Goal: Task Accomplishment & Management: Use online tool/utility

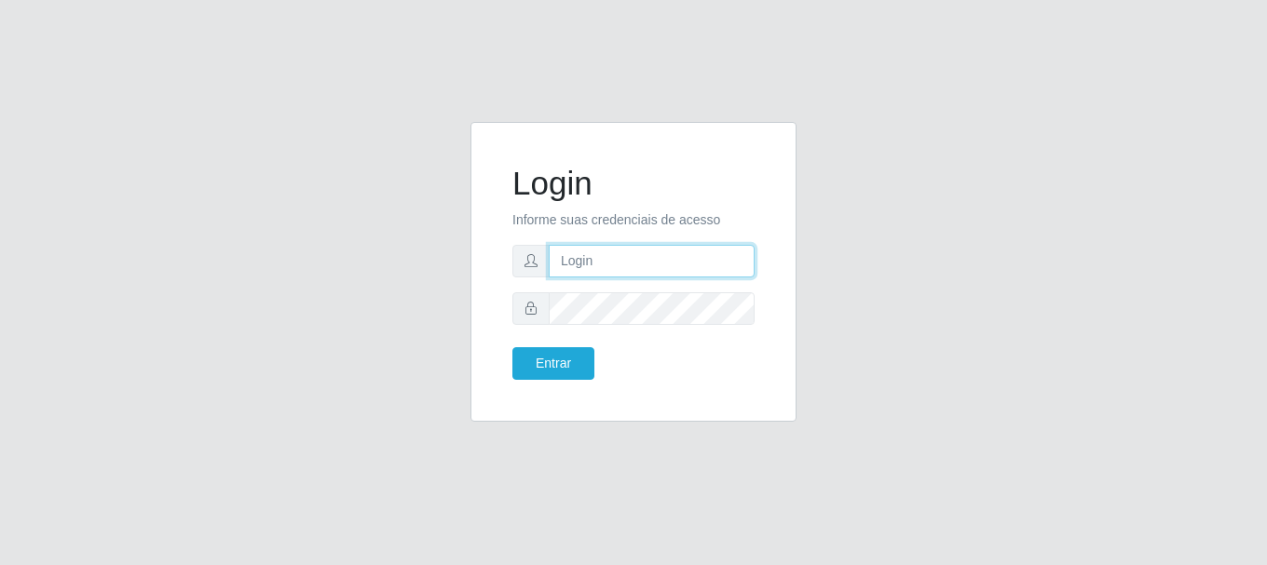
click at [613, 266] on input "text" at bounding box center [652, 261] width 206 height 33
type input "[EMAIL_ADDRESS][DOMAIN_NAME]"
click at [651, 328] on form "Login Informe suas credenciais de acesso [EMAIL_ADDRESS][DOMAIN_NAME] Entrar" at bounding box center [633, 272] width 242 height 216
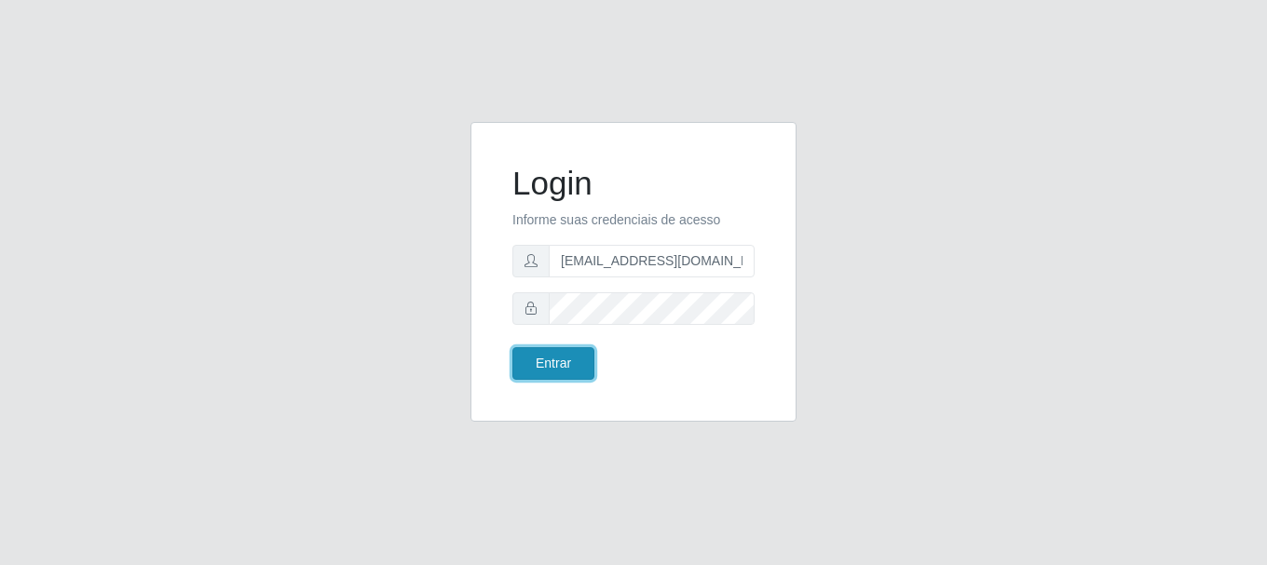
click at [543, 373] on button "Entrar" at bounding box center [553, 363] width 82 height 33
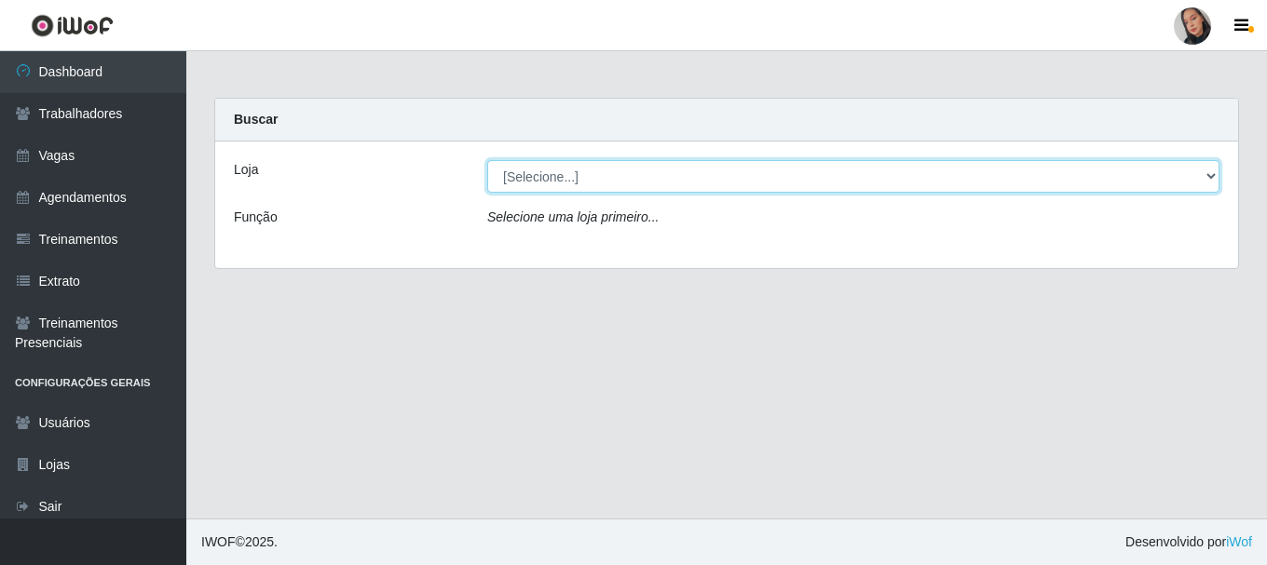
click at [579, 179] on select "[Selecione...] Supermercado [GEOGRAPHIC_DATA]" at bounding box center [853, 176] width 732 height 33
select select "165"
click at [487, 160] on select "[Selecione...] Supermercado [GEOGRAPHIC_DATA]" at bounding box center [853, 176] width 732 height 33
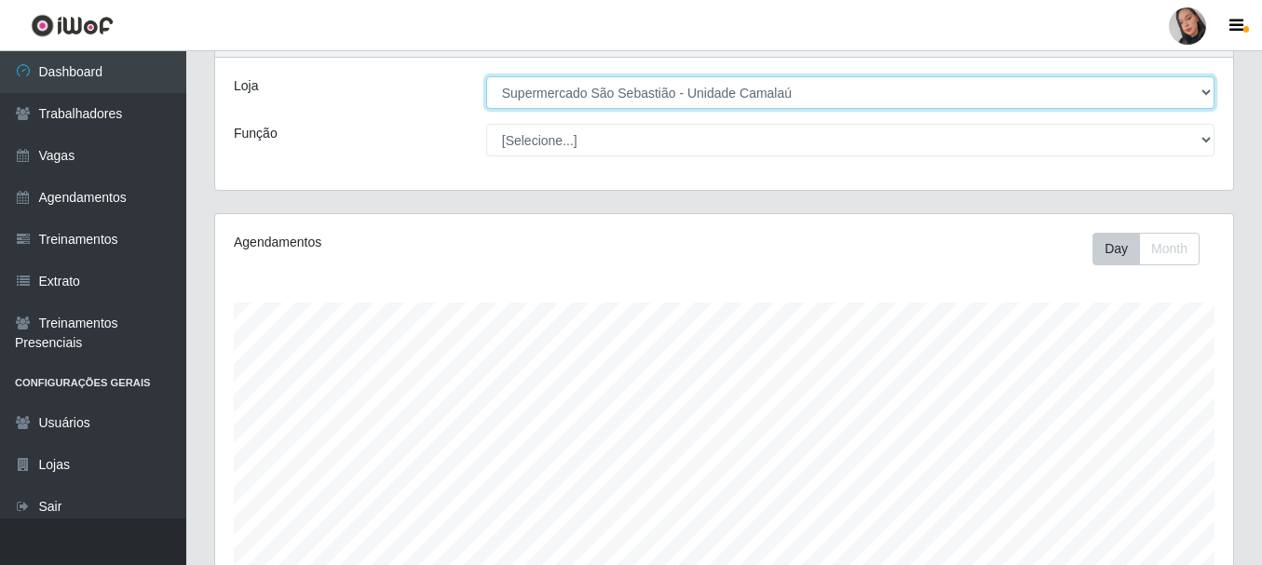
scroll to position [559, 0]
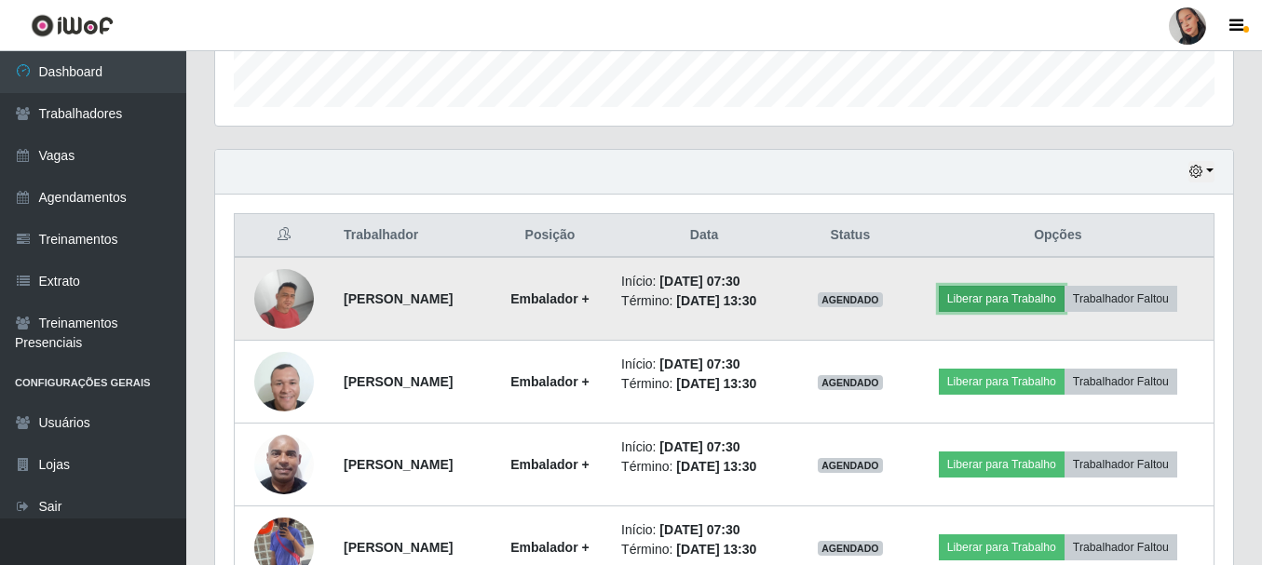
click at [1065, 286] on button "Liberar para Trabalho" at bounding box center [1002, 299] width 126 height 26
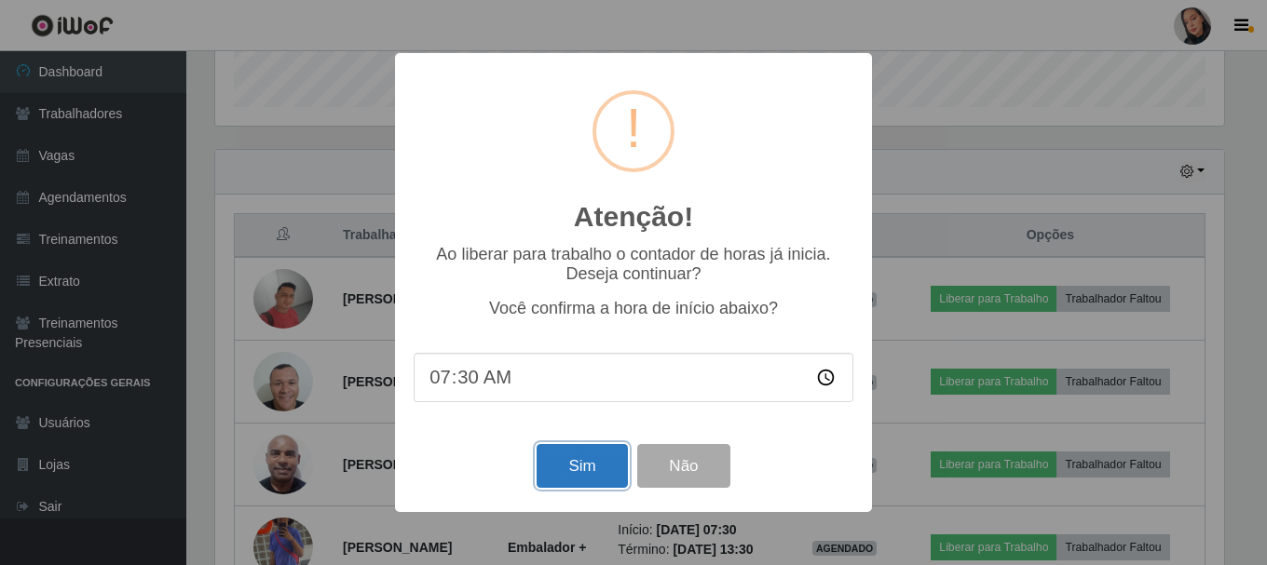
click at [552, 474] on button "Sim" at bounding box center [582, 466] width 90 height 44
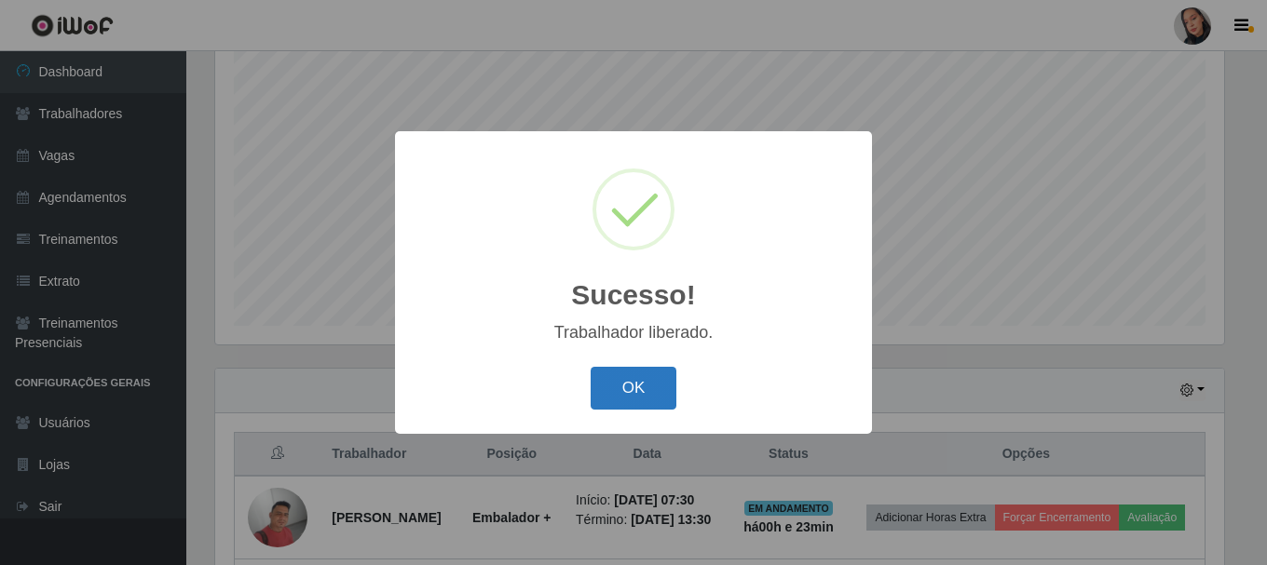
click at [612, 402] on button "OK" at bounding box center [634, 389] width 87 height 44
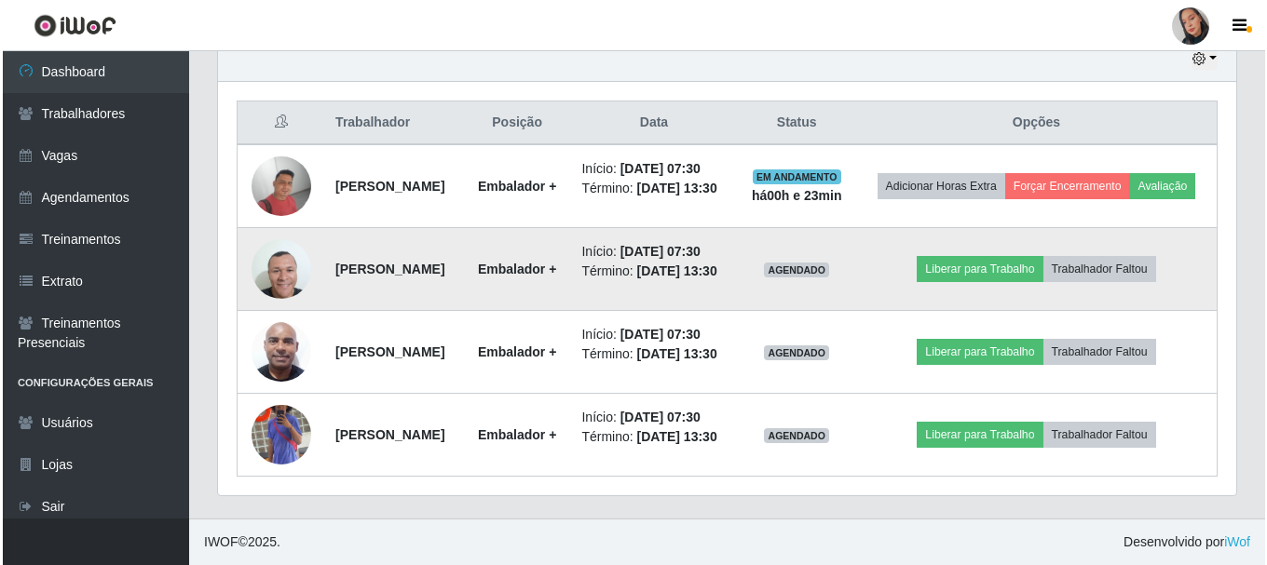
scroll to position [806, 0]
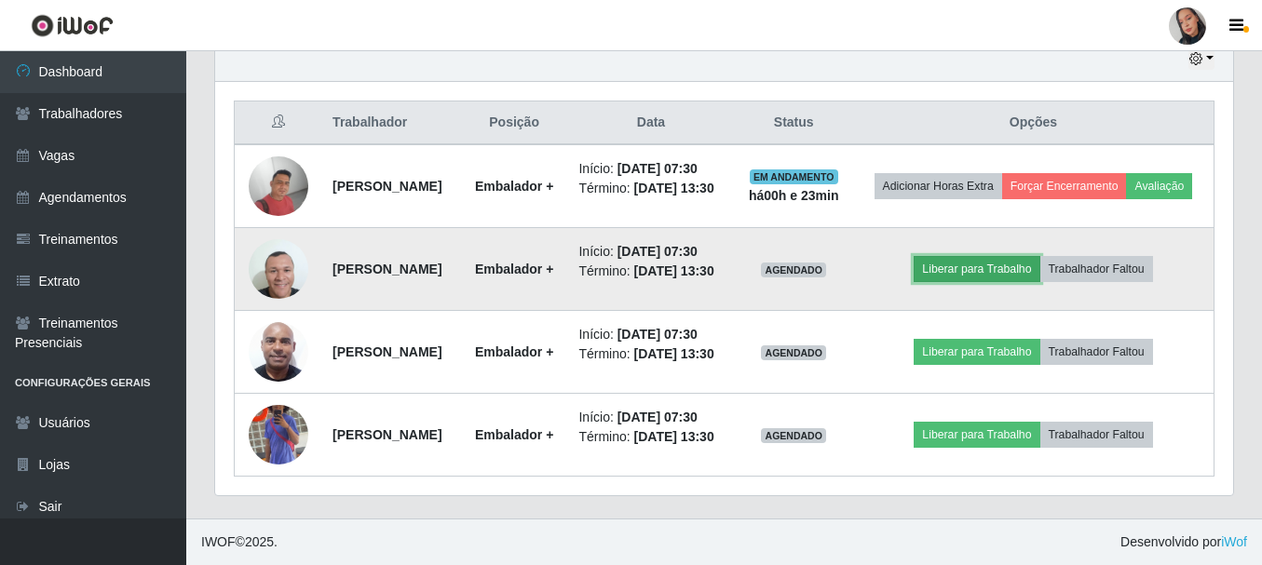
click at [1006, 256] on button "Liberar para Trabalho" at bounding box center [977, 269] width 126 height 26
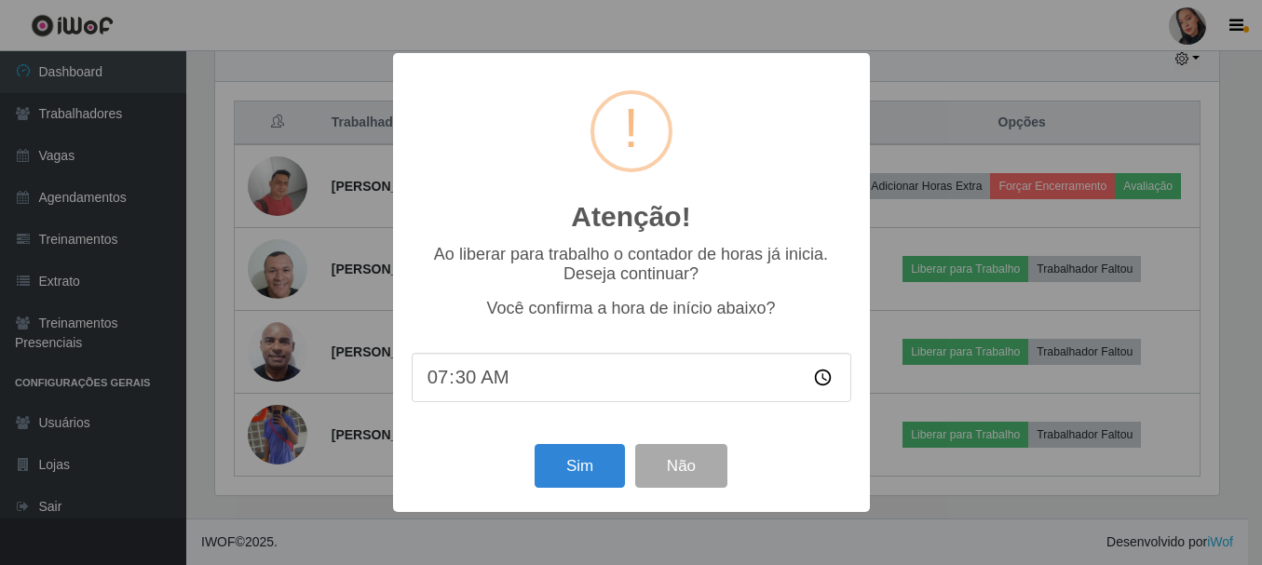
scroll to position [387, 1009]
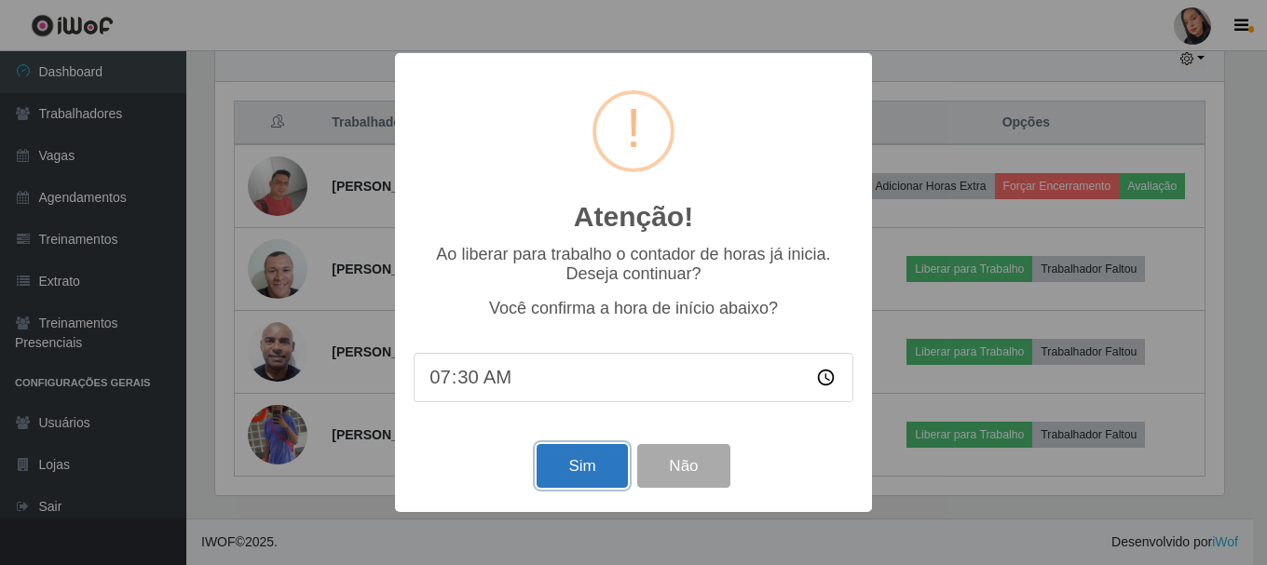
click at [600, 467] on button "Sim" at bounding box center [582, 466] width 90 height 44
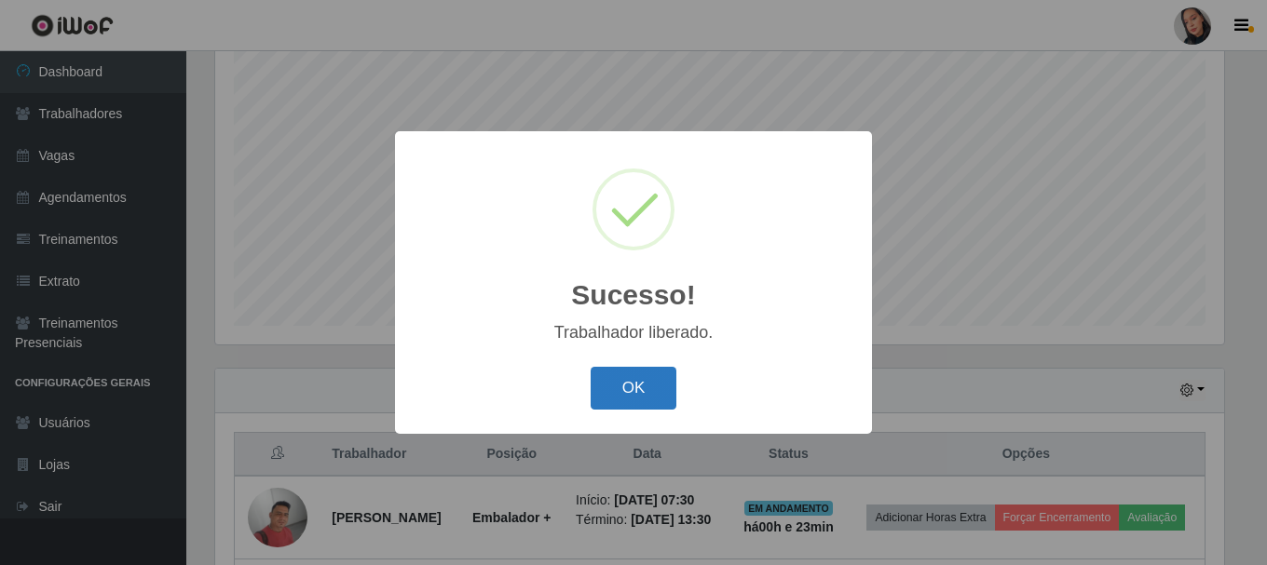
click at [654, 391] on button "OK" at bounding box center [634, 389] width 87 height 44
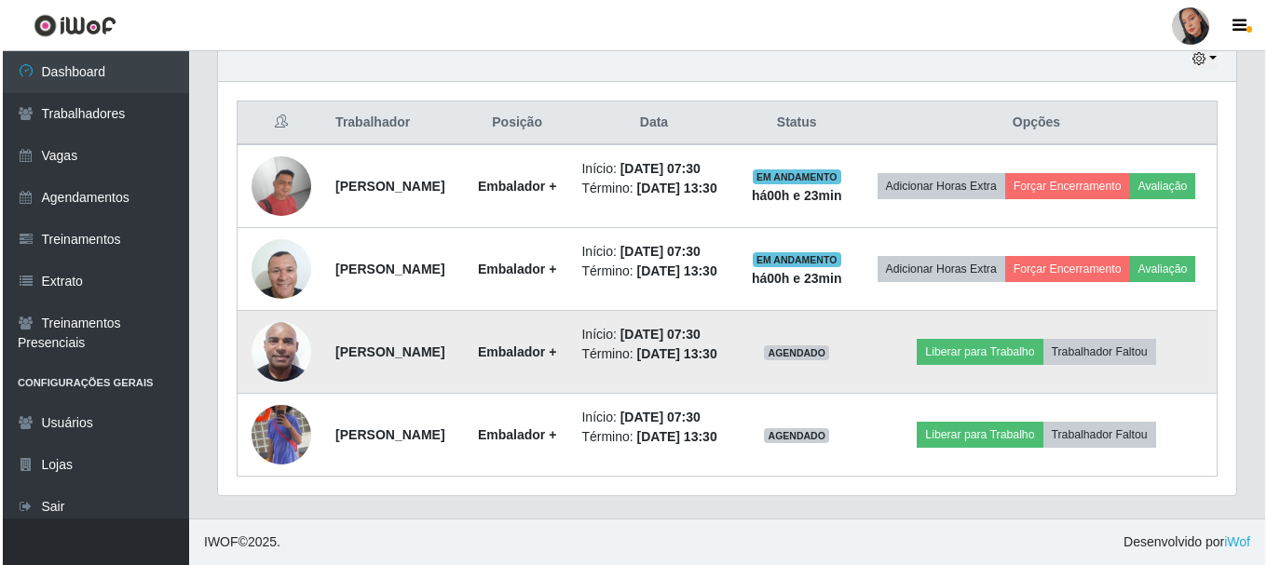
scroll to position [806, 0]
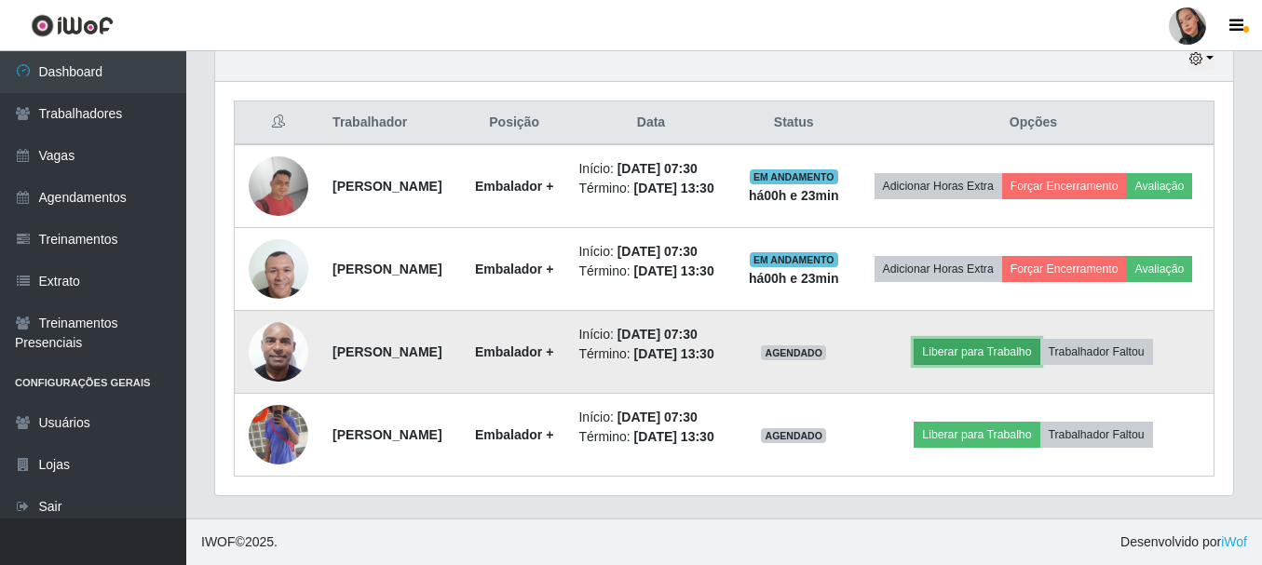
click at [983, 339] on button "Liberar para Trabalho" at bounding box center [977, 352] width 126 height 26
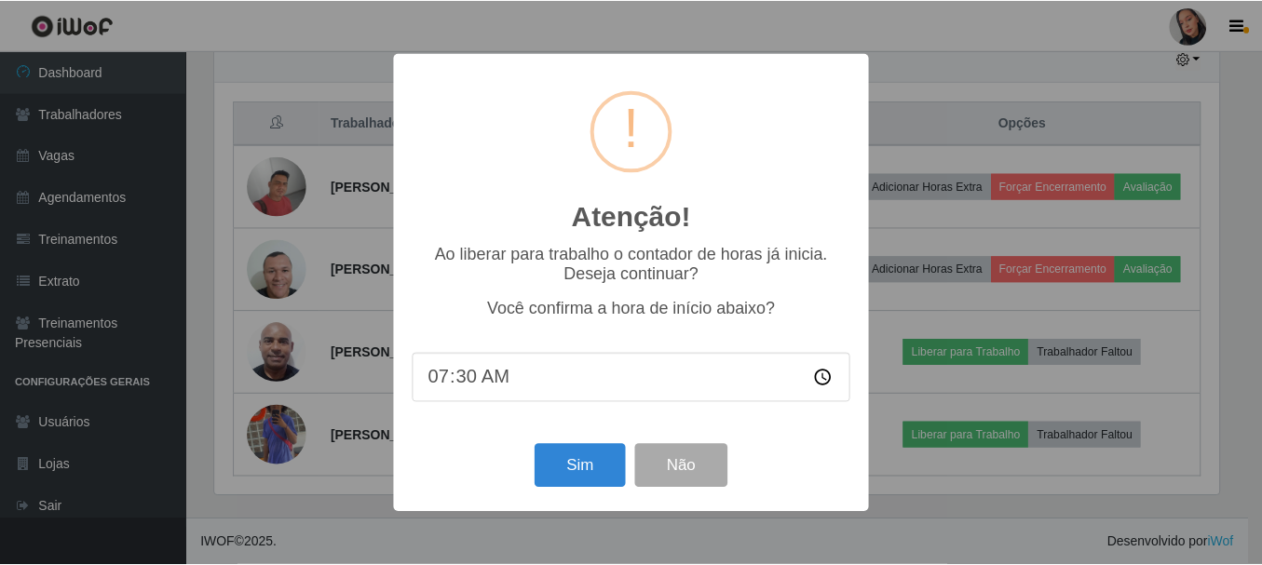
scroll to position [387, 1009]
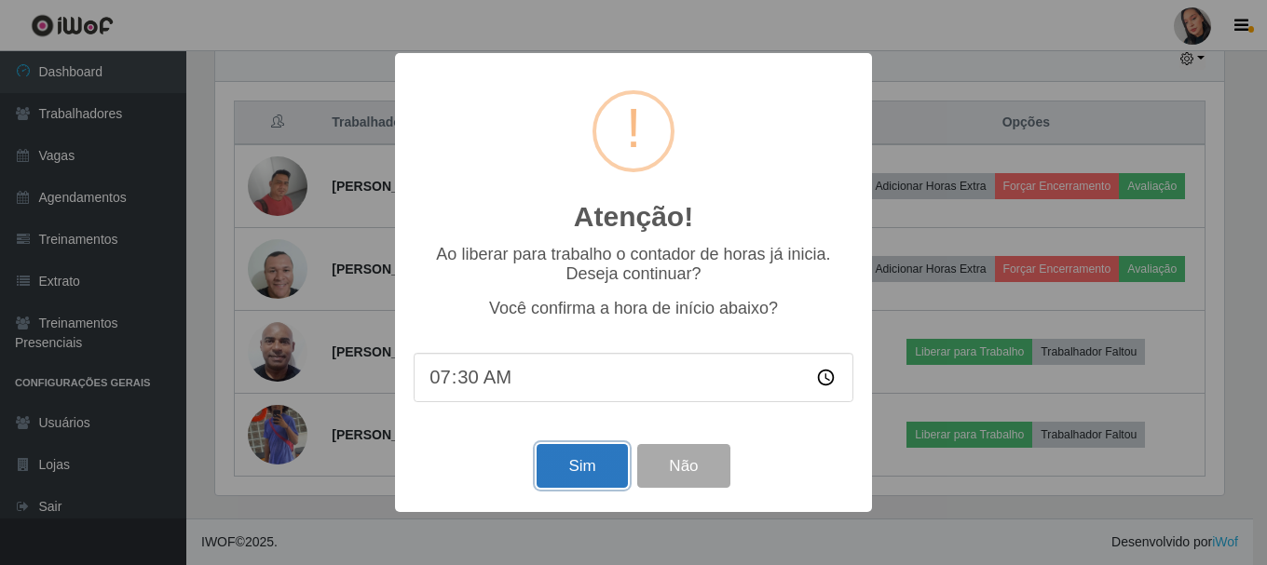
click at [576, 462] on button "Sim" at bounding box center [582, 466] width 90 height 44
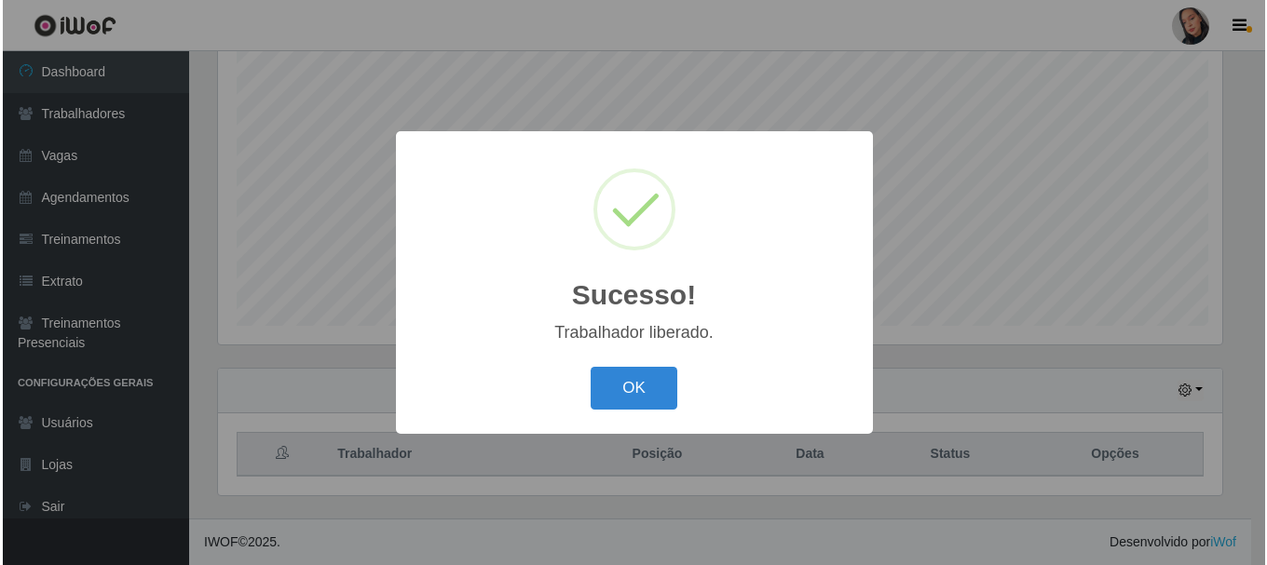
scroll to position [0, 0]
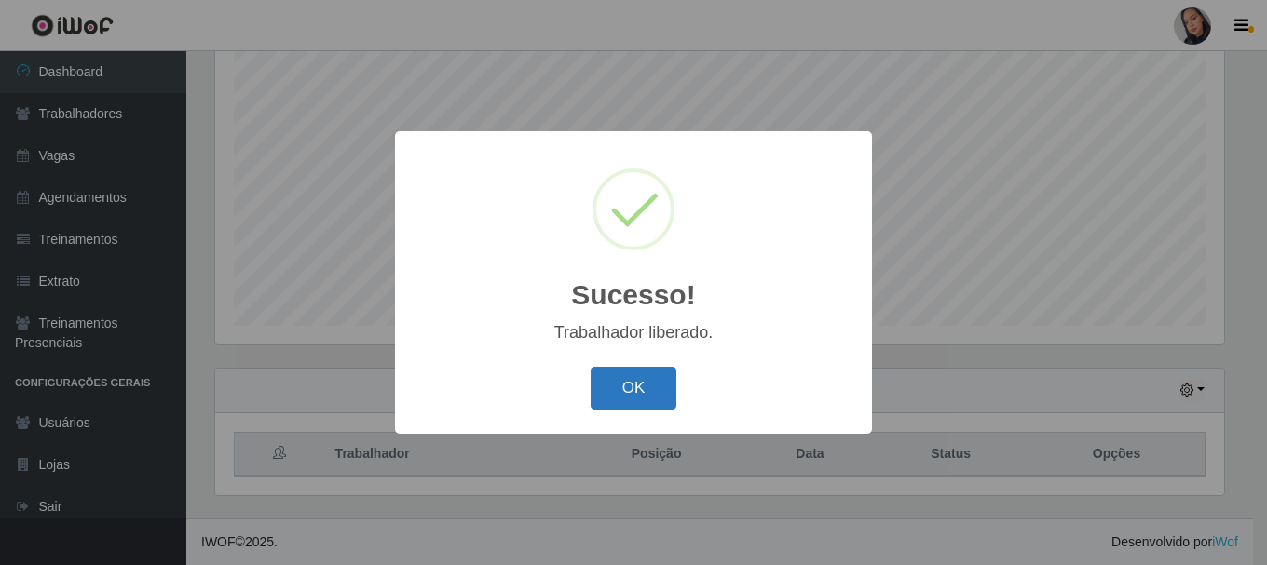
click at [599, 403] on button "OK" at bounding box center [634, 389] width 87 height 44
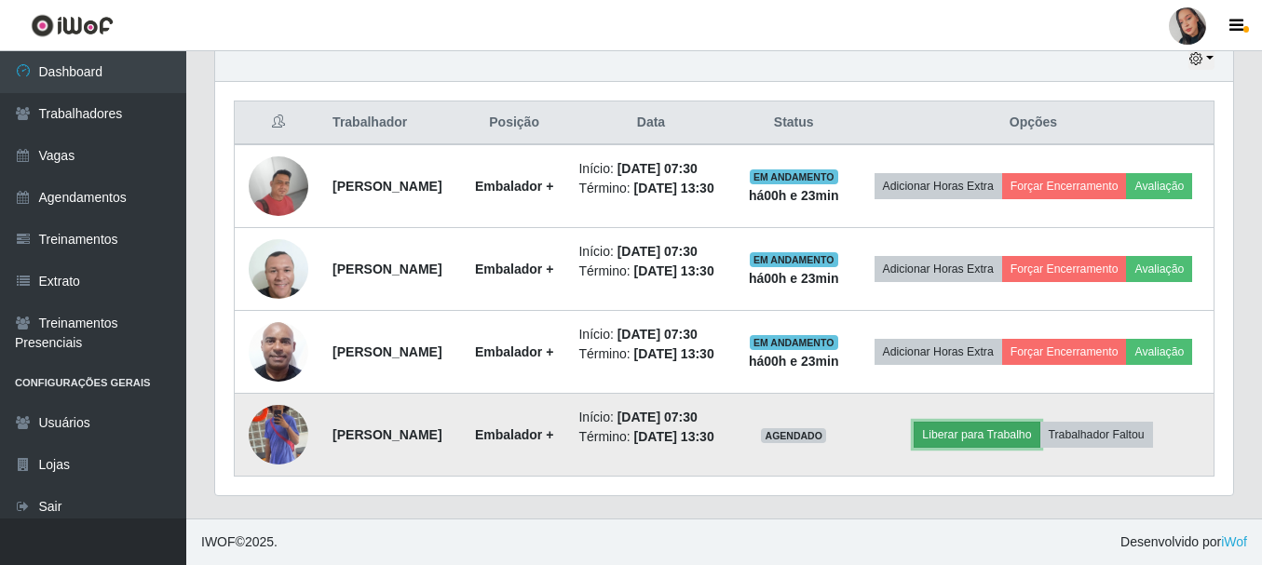
click at [993, 422] on button "Liberar para Trabalho" at bounding box center [977, 435] width 126 height 26
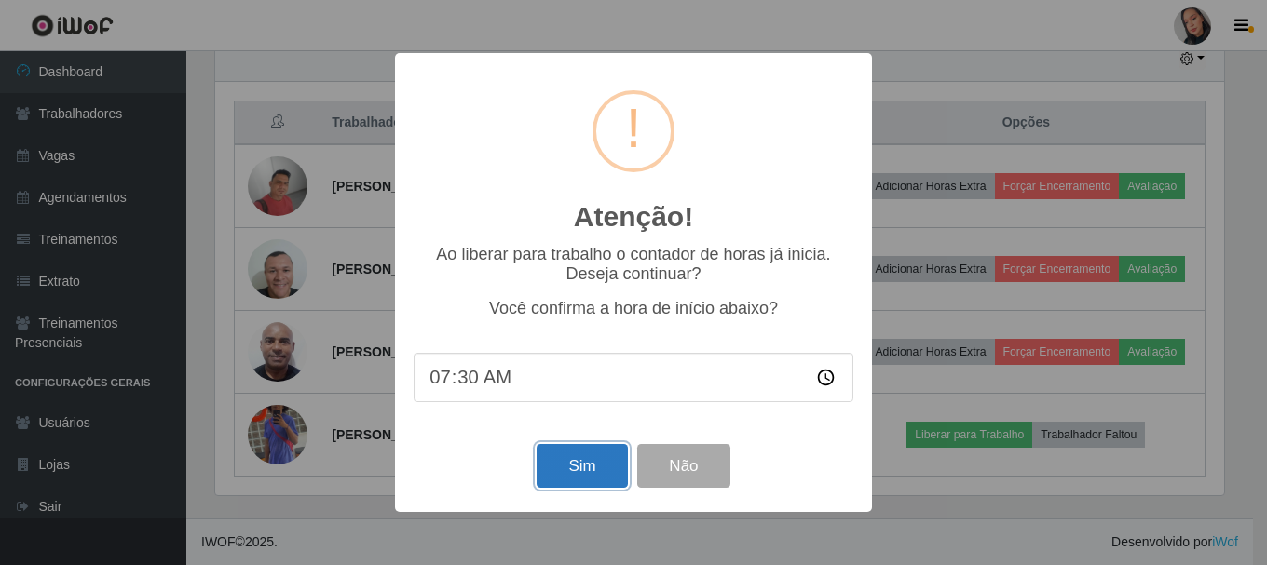
click at [585, 473] on button "Sim" at bounding box center [582, 466] width 90 height 44
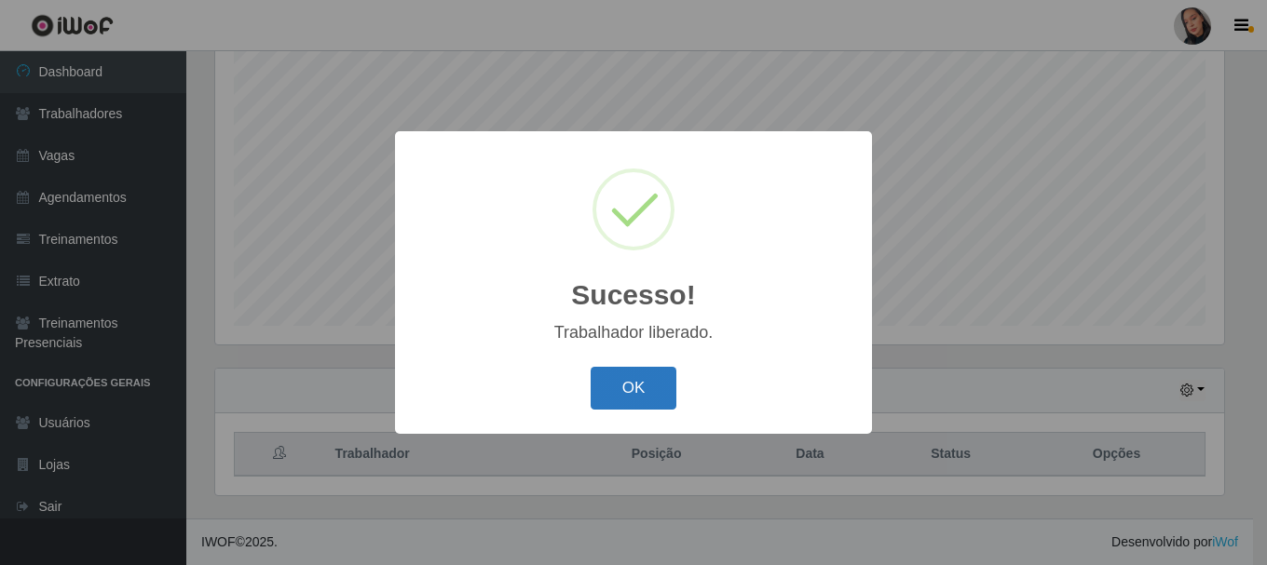
click at [656, 385] on button "OK" at bounding box center [634, 389] width 87 height 44
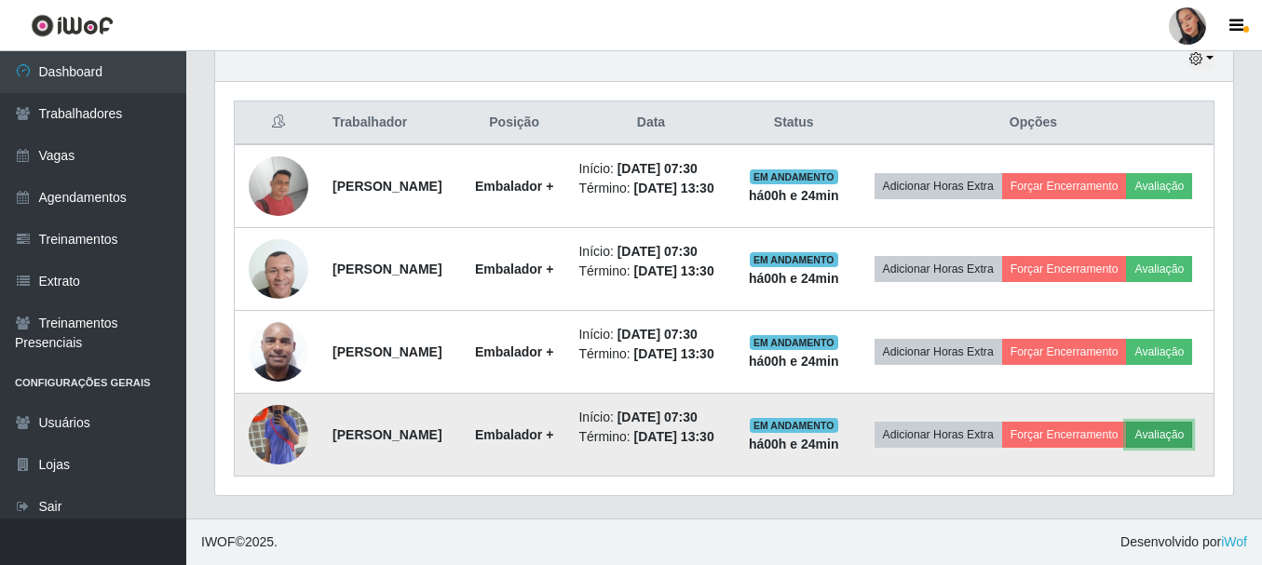
click at [1126, 433] on button "Avaliação" at bounding box center [1159, 435] width 66 height 26
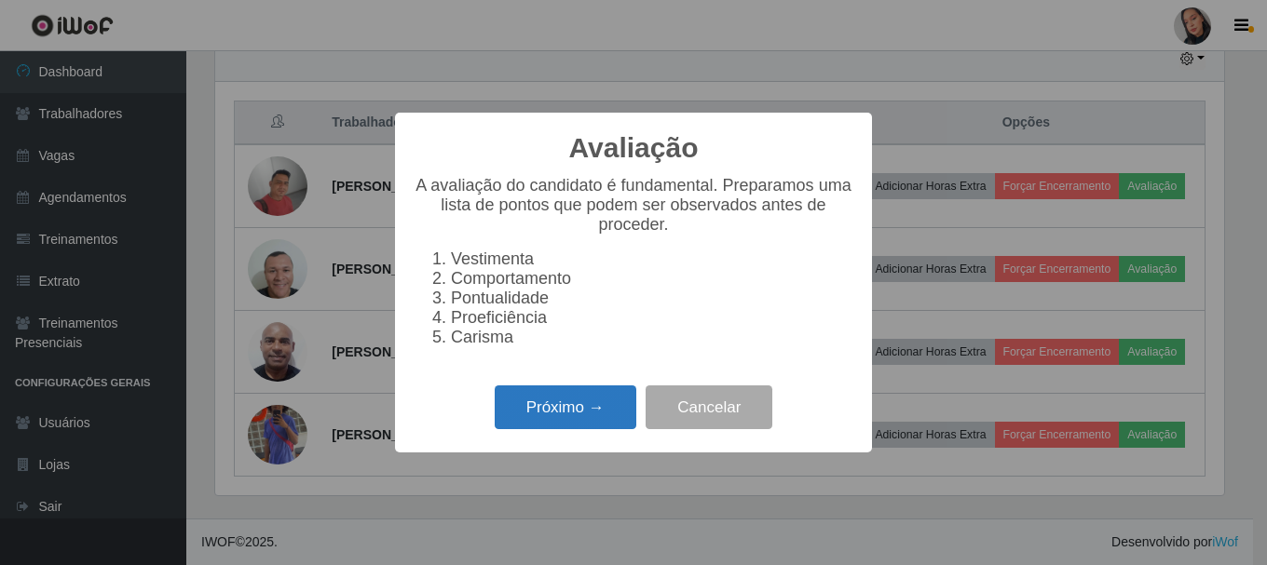
click at [570, 417] on button "Próximo →" at bounding box center [566, 408] width 142 height 44
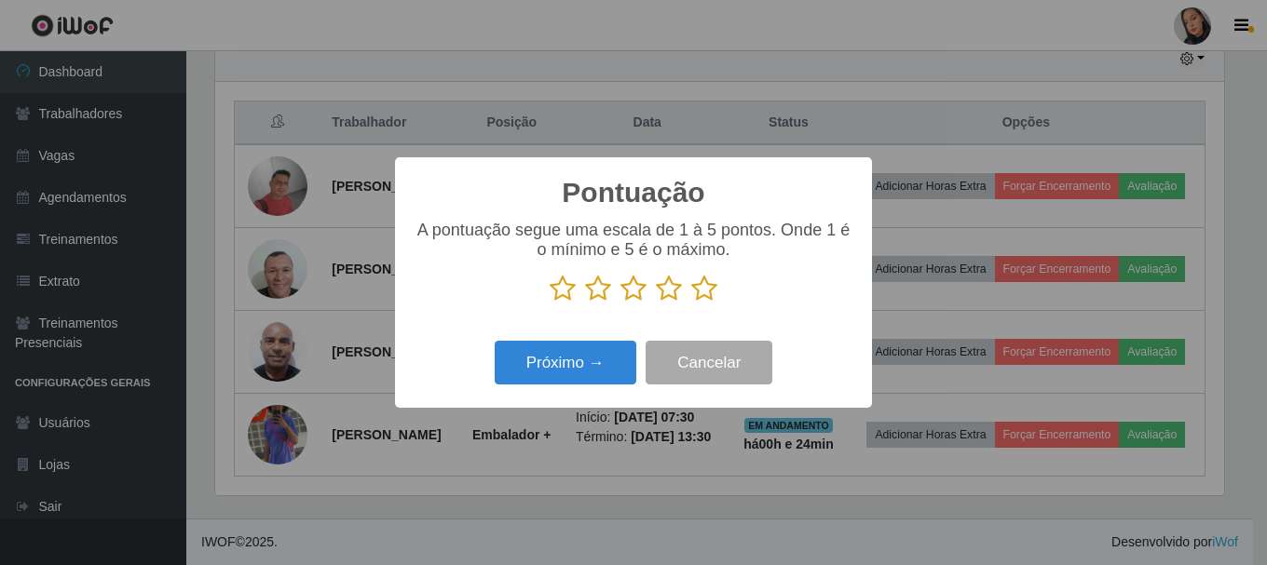
click at [705, 289] on icon at bounding box center [704, 289] width 26 height 28
click at [691, 303] on input "radio" at bounding box center [691, 303] width 0 height 0
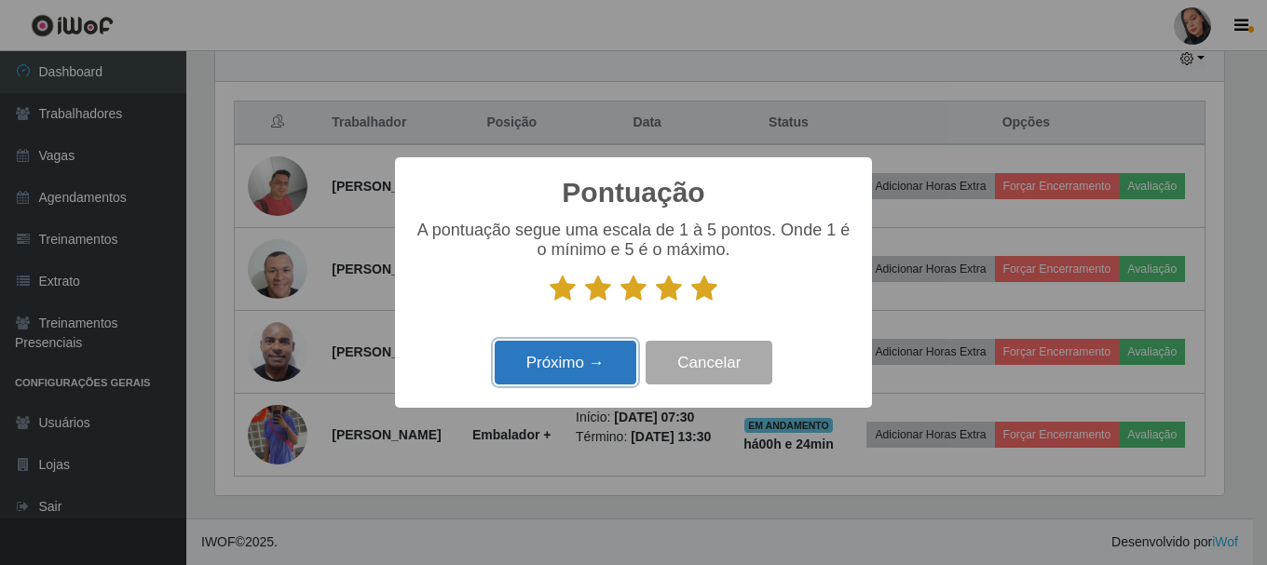
click at [578, 381] on button "Próximo →" at bounding box center [566, 363] width 142 height 44
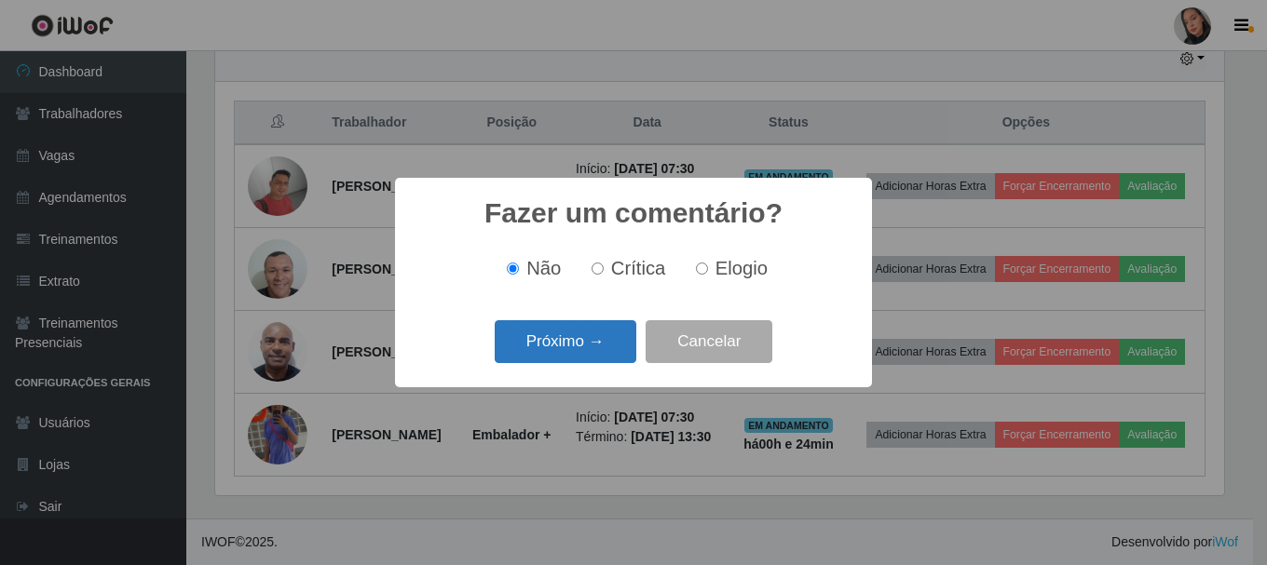
click at [538, 340] on button "Próximo →" at bounding box center [566, 342] width 142 height 44
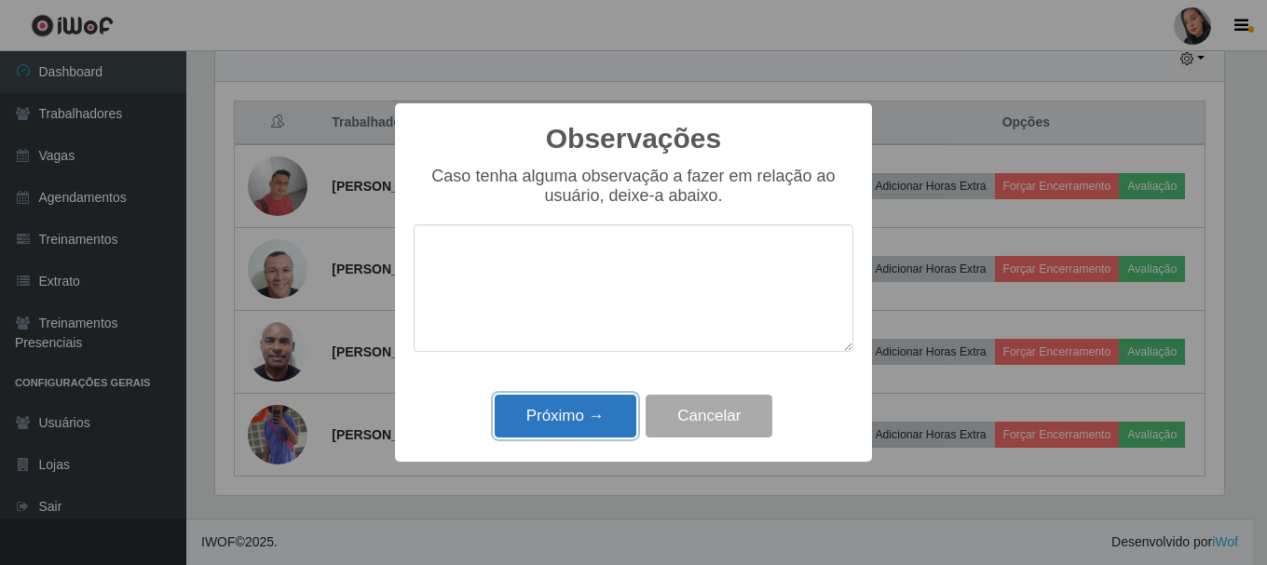
click at [558, 423] on button "Próximo →" at bounding box center [566, 417] width 142 height 44
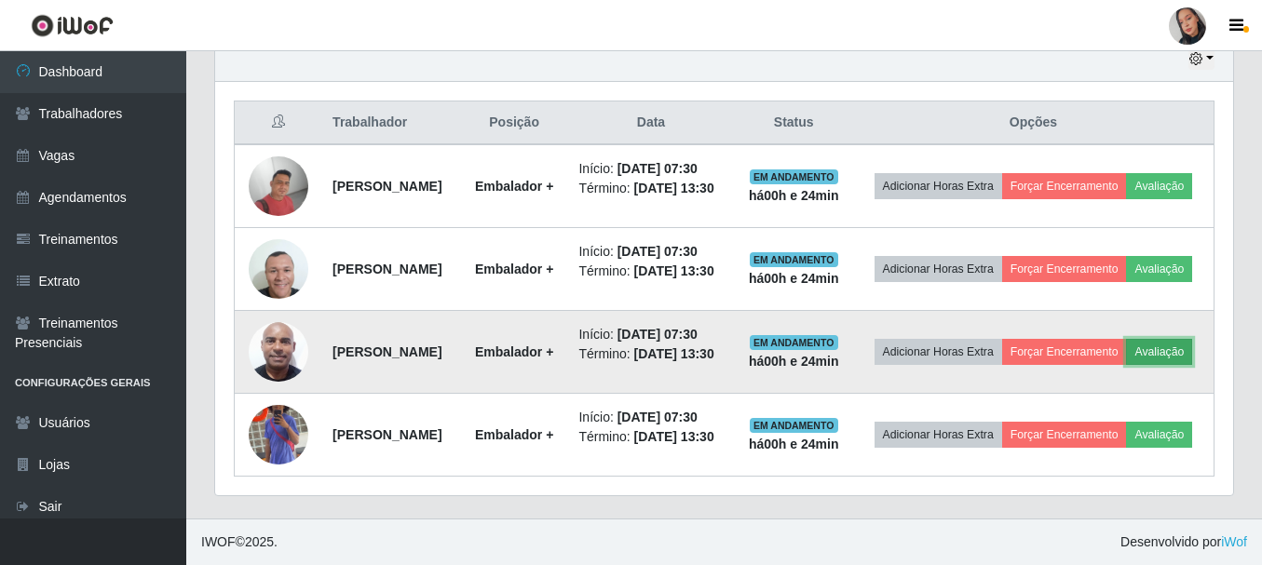
click at [1126, 339] on button "Avaliação" at bounding box center [1159, 352] width 66 height 26
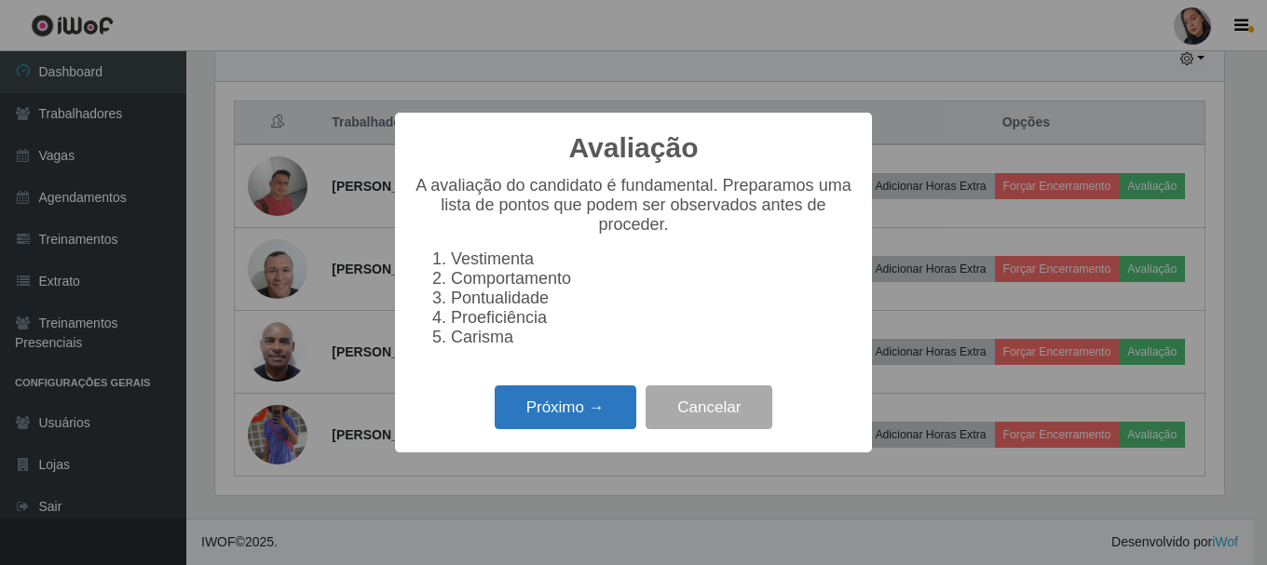
click at [573, 397] on button "Próximo →" at bounding box center [566, 408] width 142 height 44
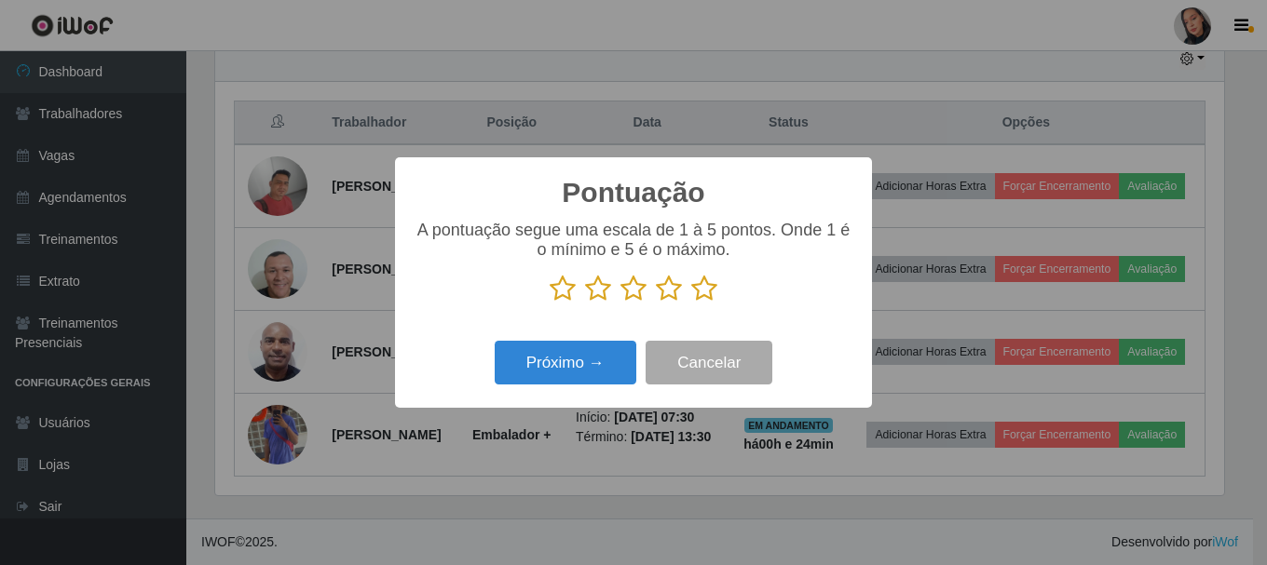
click at [708, 292] on icon at bounding box center [704, 289] width 26 height 28
click at [691, 303] on input "radio" at bounding box center [691, 303] width 0 height 0
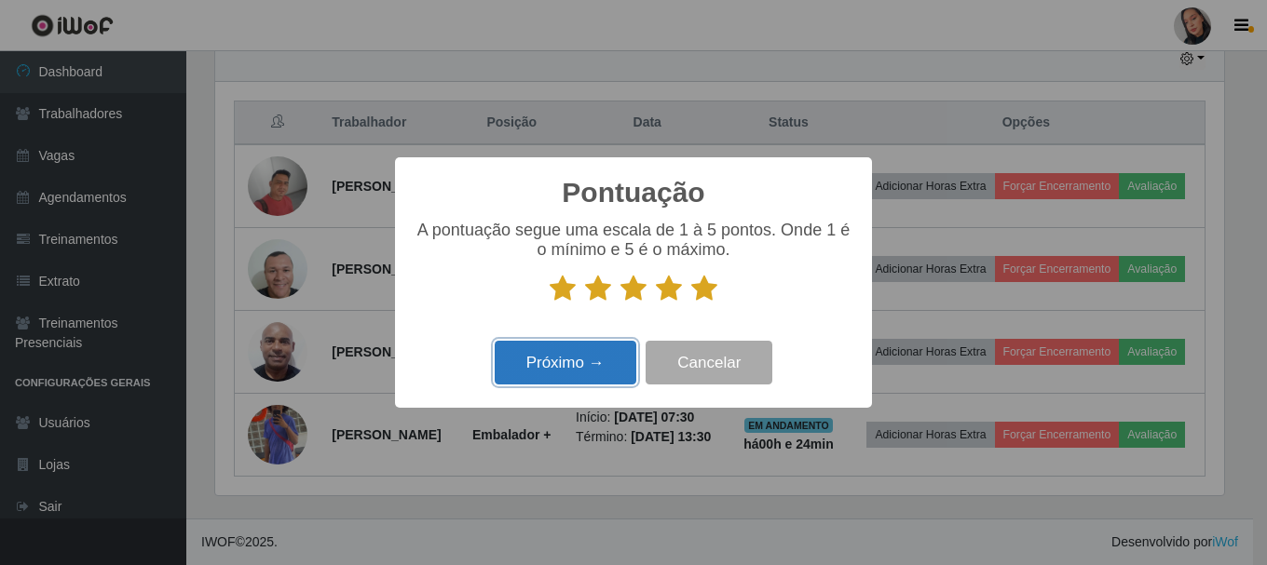
click at [605, 368] on button "Próximo →" at bounding box center [566, 363] width 142 height 44
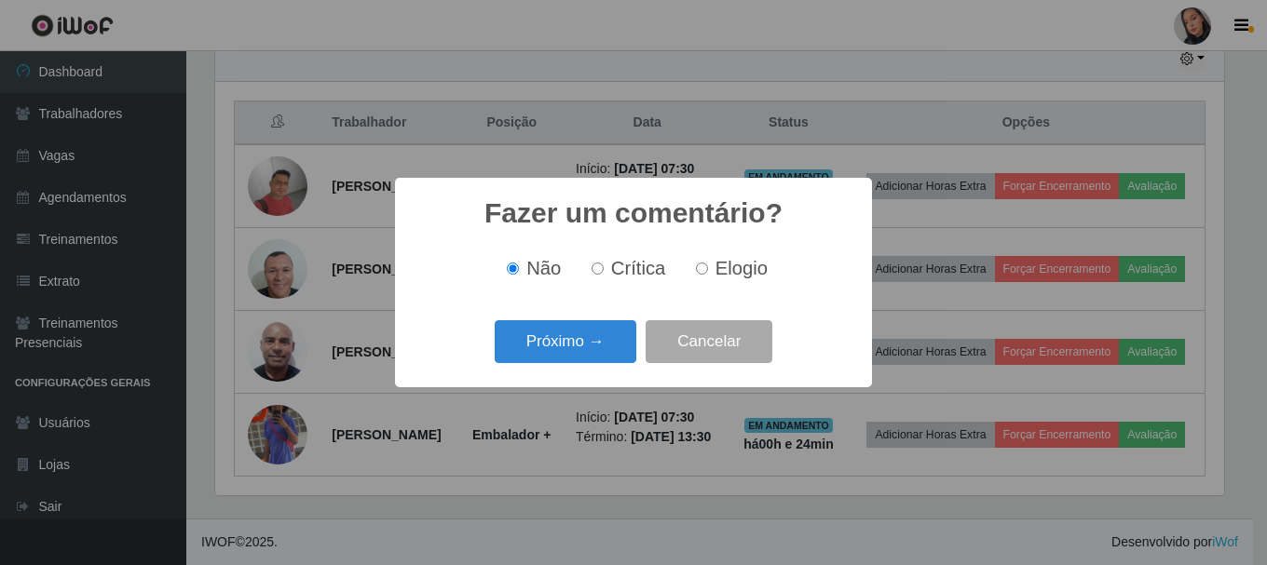
click at [554, 367] on div "Próximo → Cancelar" at bounding box center [634, 341] width 440 height 53
click at [555, 360] on button "Próximo →" at bounding box center [566, 342] width 142 height 44
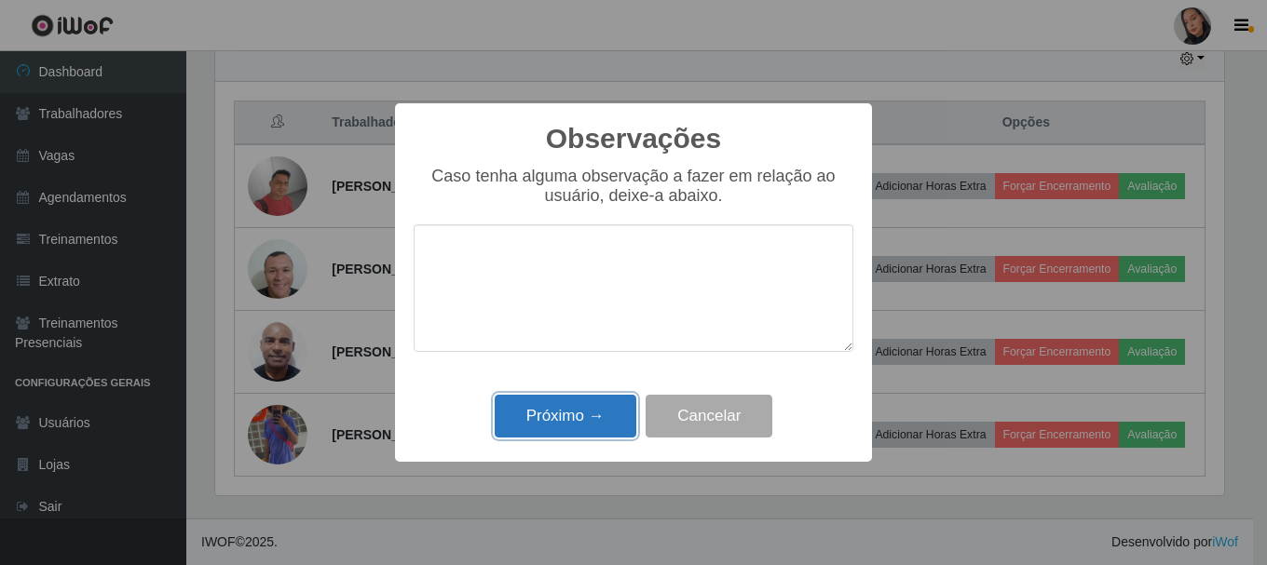
drag, startPoint x: 565, startPoint y: 403, endPoint x: 892, endPoint y: 232, distance: 368.4
click at [574, 400] on button "Próximo →" at bounding box center [566, 417] width 142 height 44
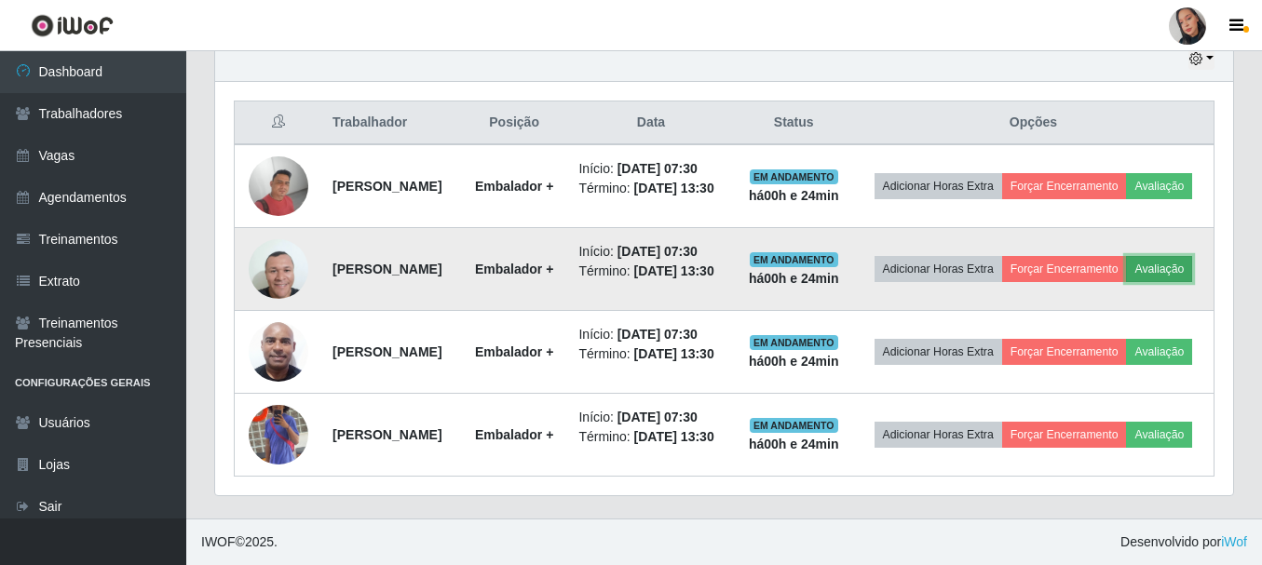
click at [1126, 256] on button "Avaliação" at bounding box center [1159, 269] width 66 height 26
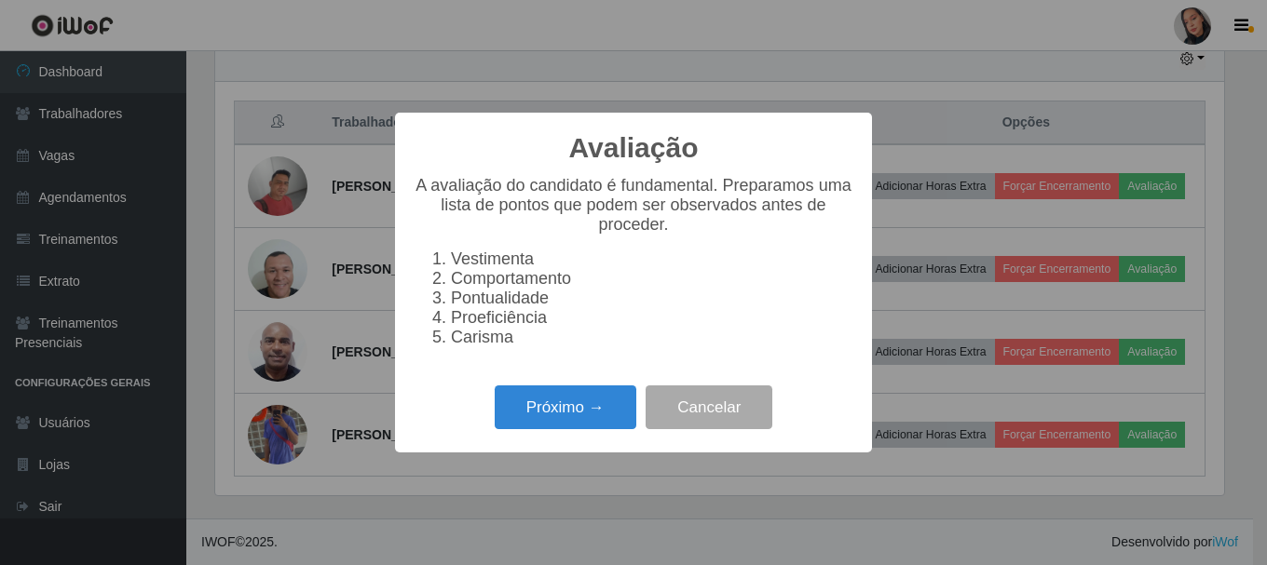
click at [572, 388] on div "Avaliação × A avaliação do candidato é fundamental. Preparamos uma lista de pon…" at bounding box center [633, 283] width 477 height 340
click at [578, 403] on button "Próximo →" at bounding box center [566, 408] width 142 height 44
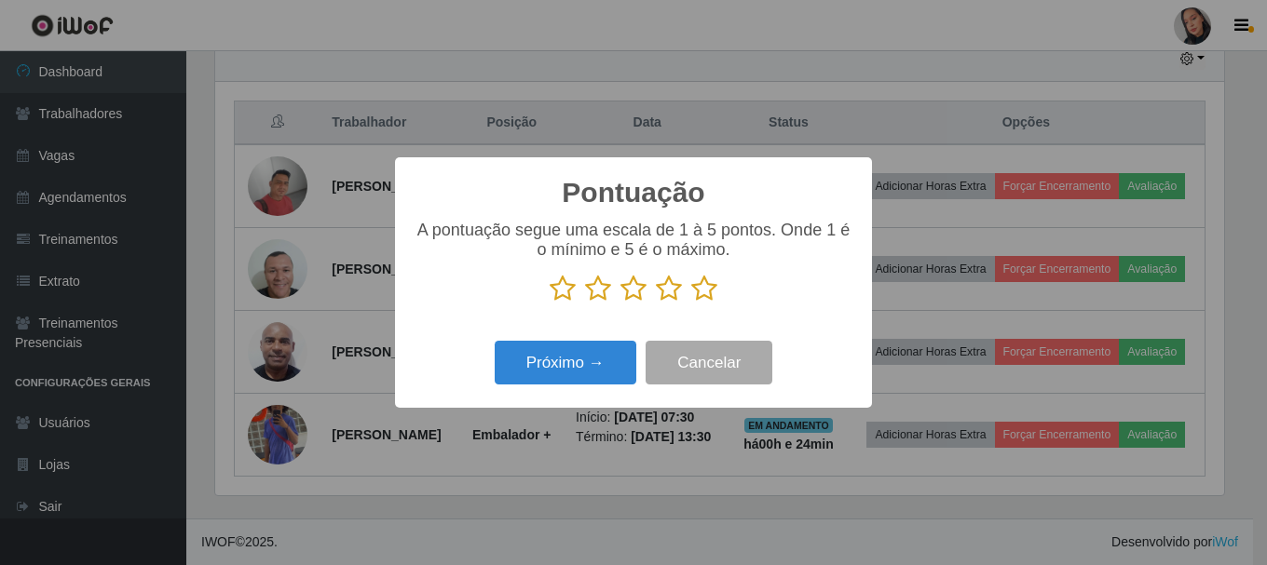
click at [715, 298] on icon at bounding box center [704, 289] width 26 height 28
click at [691, 303] on input "radio" at bounding box center [691, 303] width 0 height 0
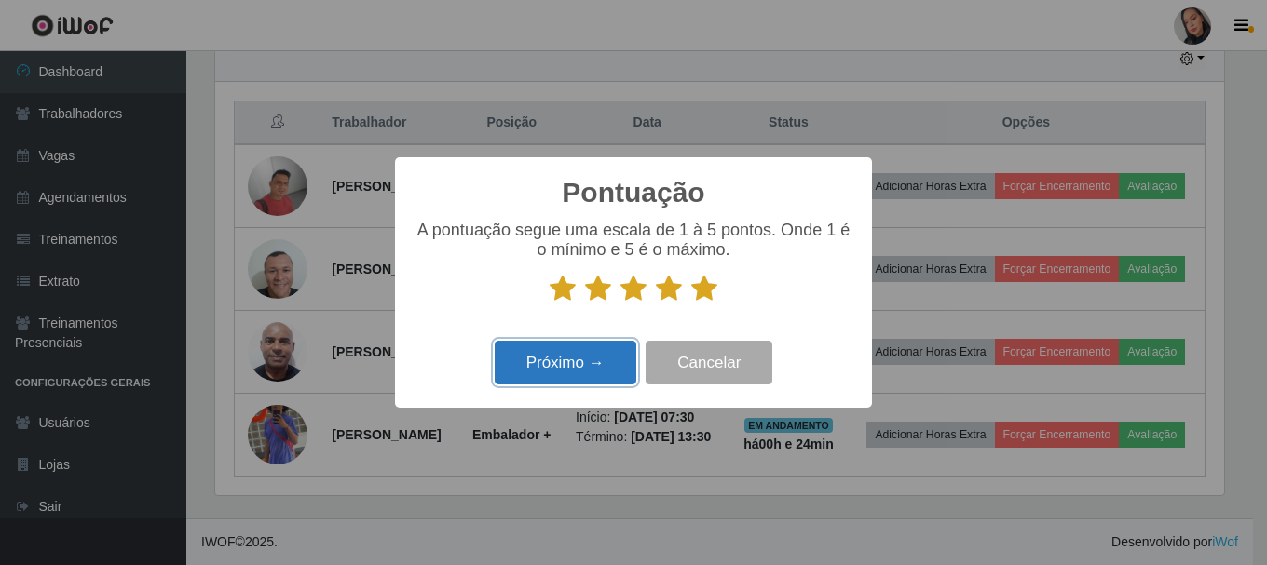
click at [576, 345] on button "Próximo →" at bounding box center [566, 363] width 142 height 44
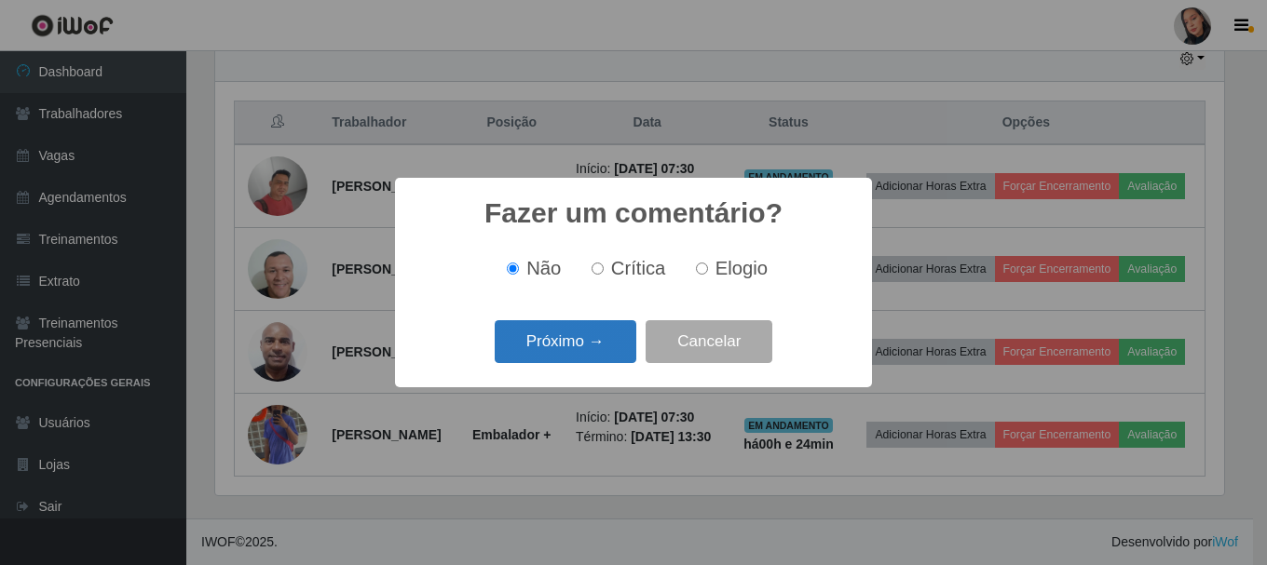
click at [576, 346] on button "Próximo →" at bounding box center [566, 342] width 142 height 44
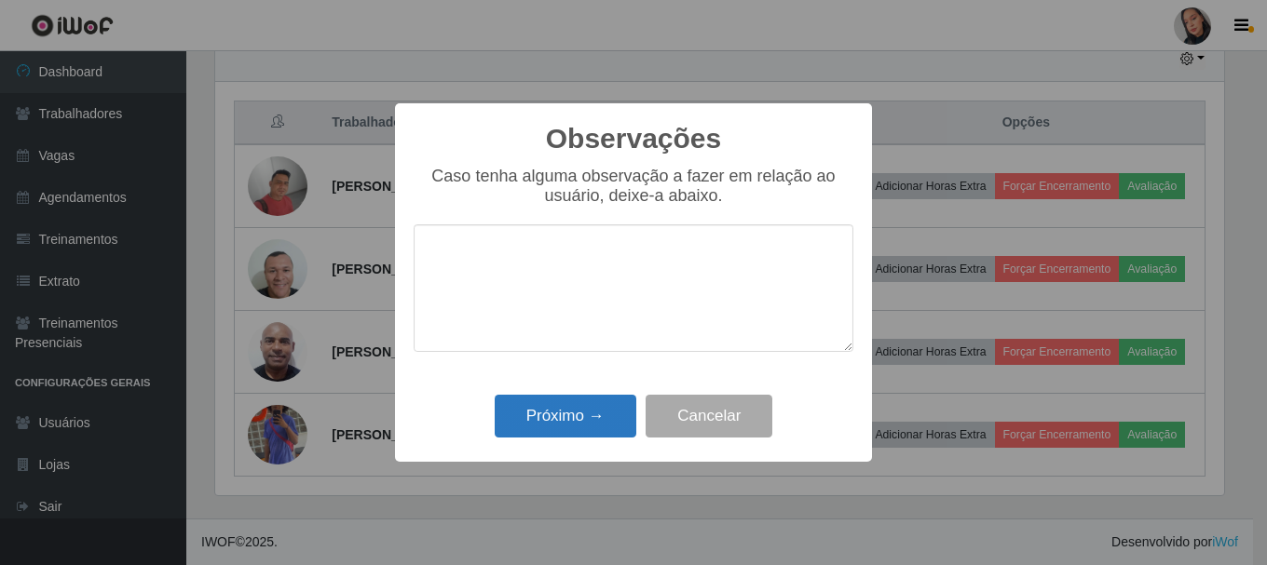
click at [559, 397] on div "Próximo → Cancelar" at bounding box center [634, 415] width 440 height 53
click at [534, 432] on button "Próximo →" at bounding box center [566, 417] width 142 height 44
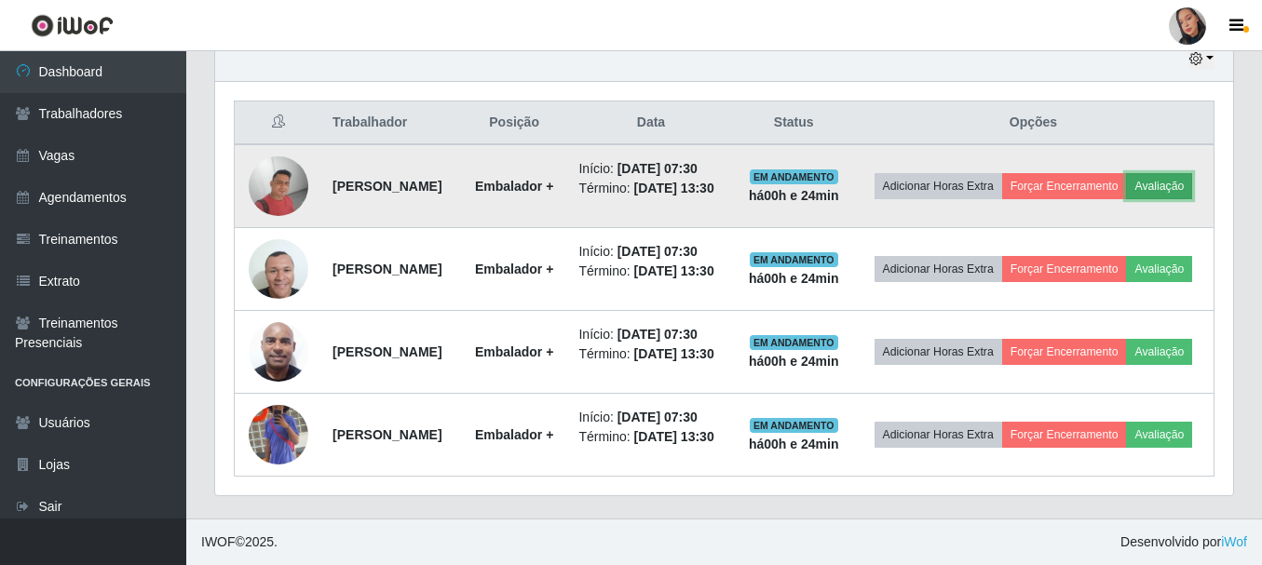
click at [1126, 173] on button "Avaliação" at bounding box center [1159, 186] width 66 height 26
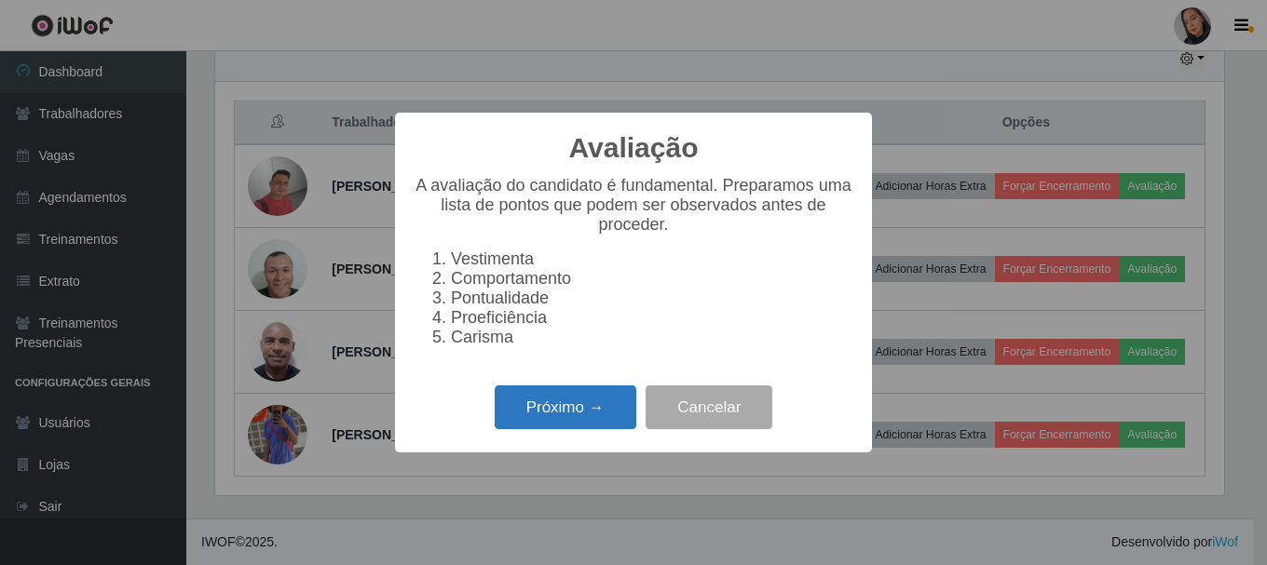
click at [562, 419] on button "Próximo →" at bounding box center [566, 408] width 142 height 44
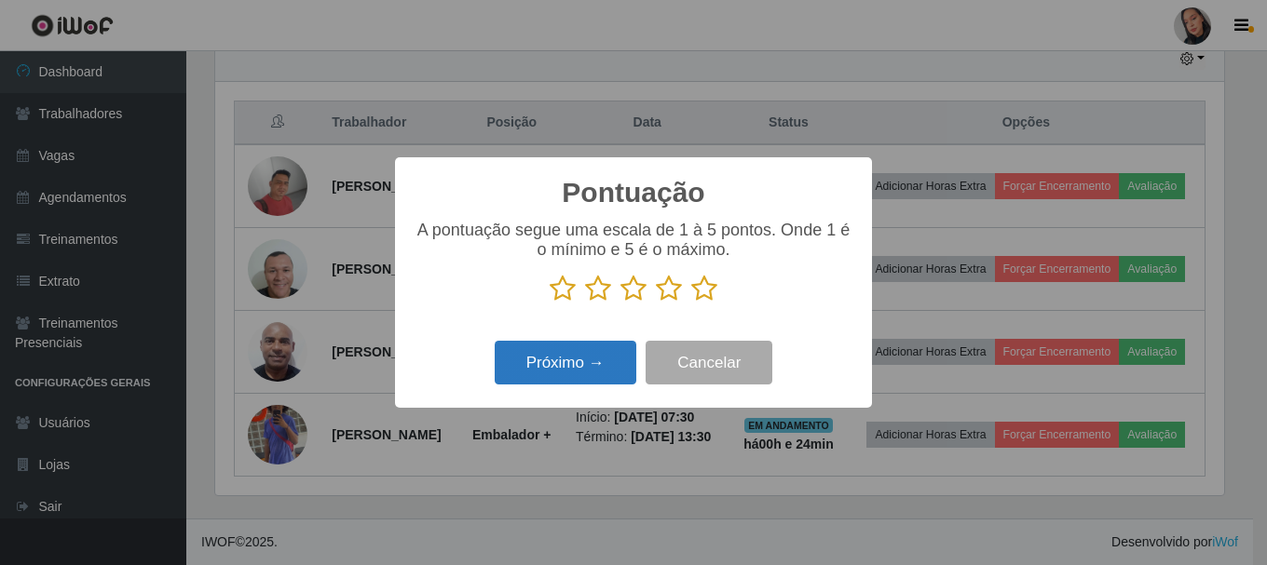
drag, startPoint x: 701, startPoint y: 295, endPoint x: 588, endPoint y: 350, distance: 126.2
click at [701, 295] on icon at bounding box center [704, 289] width 26 height 28
click at [691, 303] on input "radio" at bounding box center [691, 303] width 0 height 0
click at [522, 383] on button "Próximo →" at bounding box center [566, 363] width 142 height 44
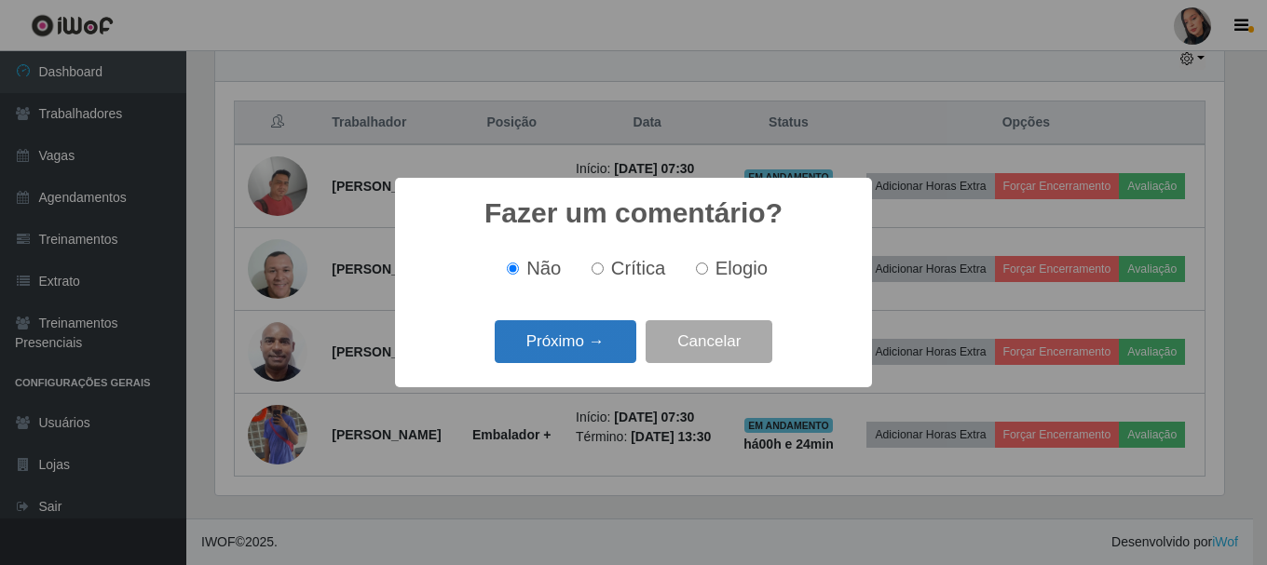
click at [538, 350] on button "Próximo →" at bounding box center [566, 342] width 142 height 44
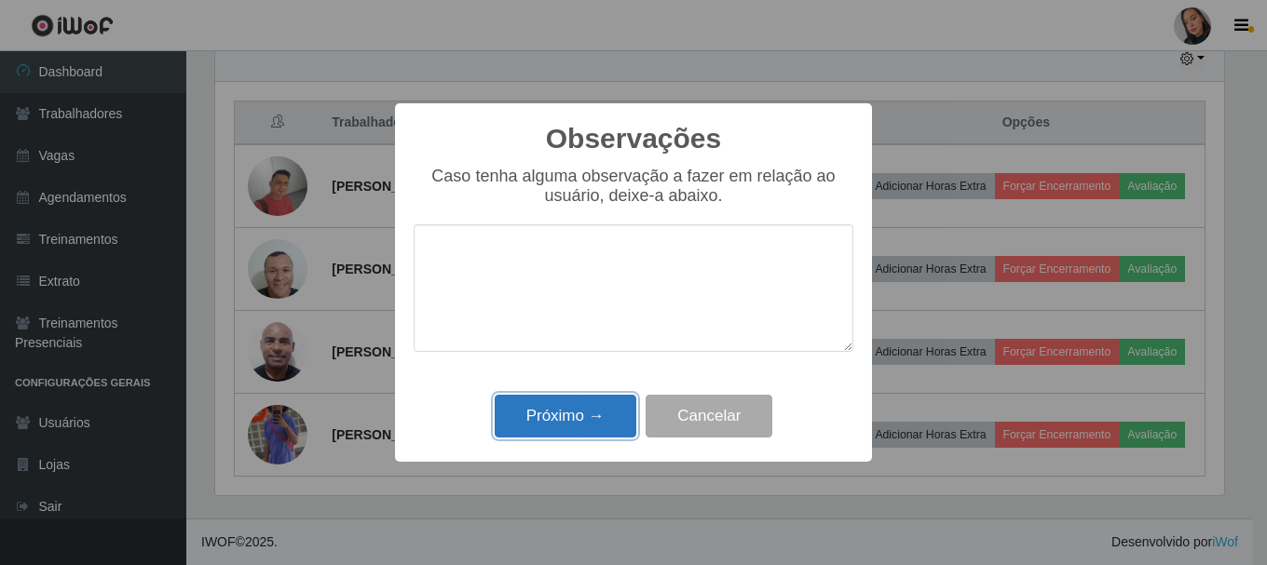
click at [532, 413] on button "Próximo →" at bounding box center [566, 417] width 142 height 44
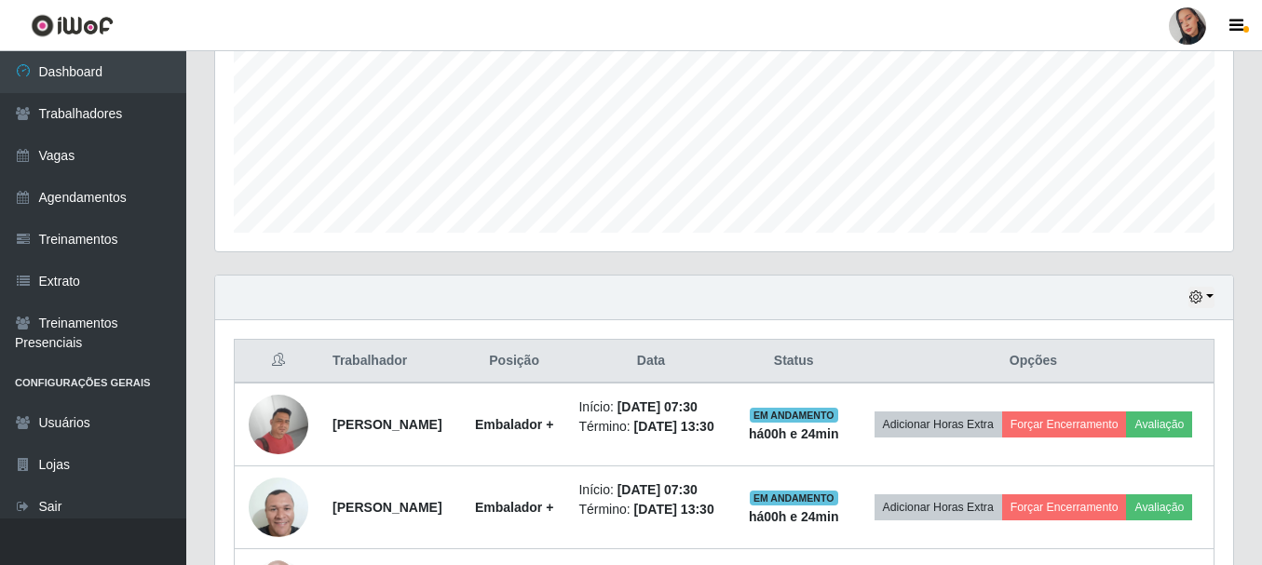
click at [1186, 24] on div at bounding box center [1187, 25] width 37 height 37
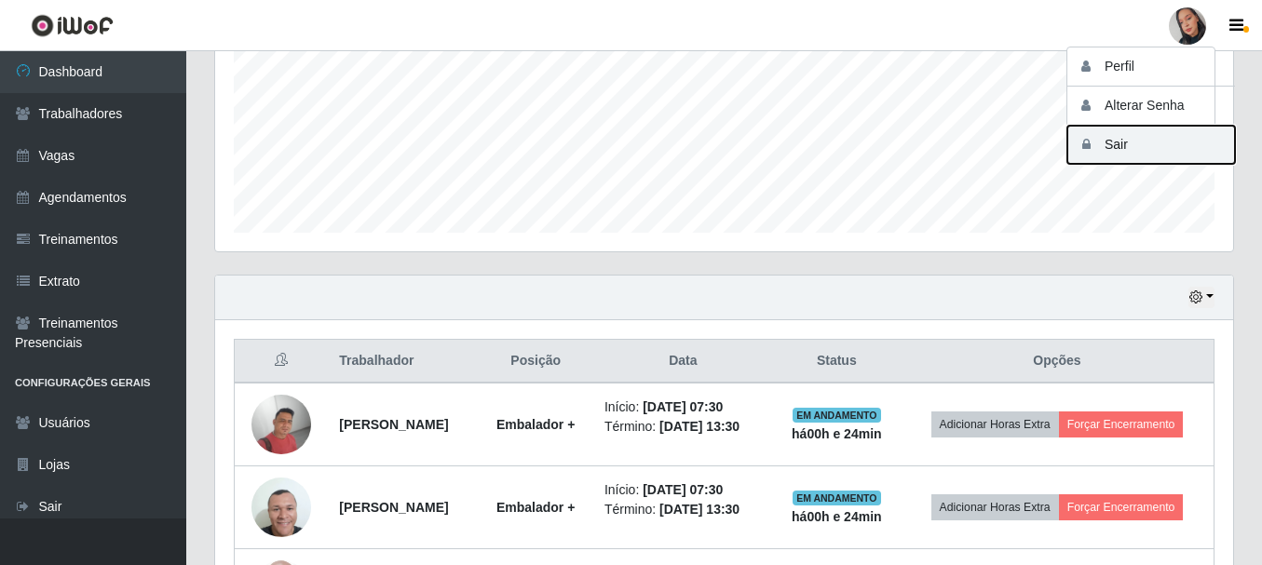
click at [1153, 137] on button "Sair" at bounding box center [1152, 145] width 168 height 38
